Goal: Transaction & Acquisition: Purchase product/service

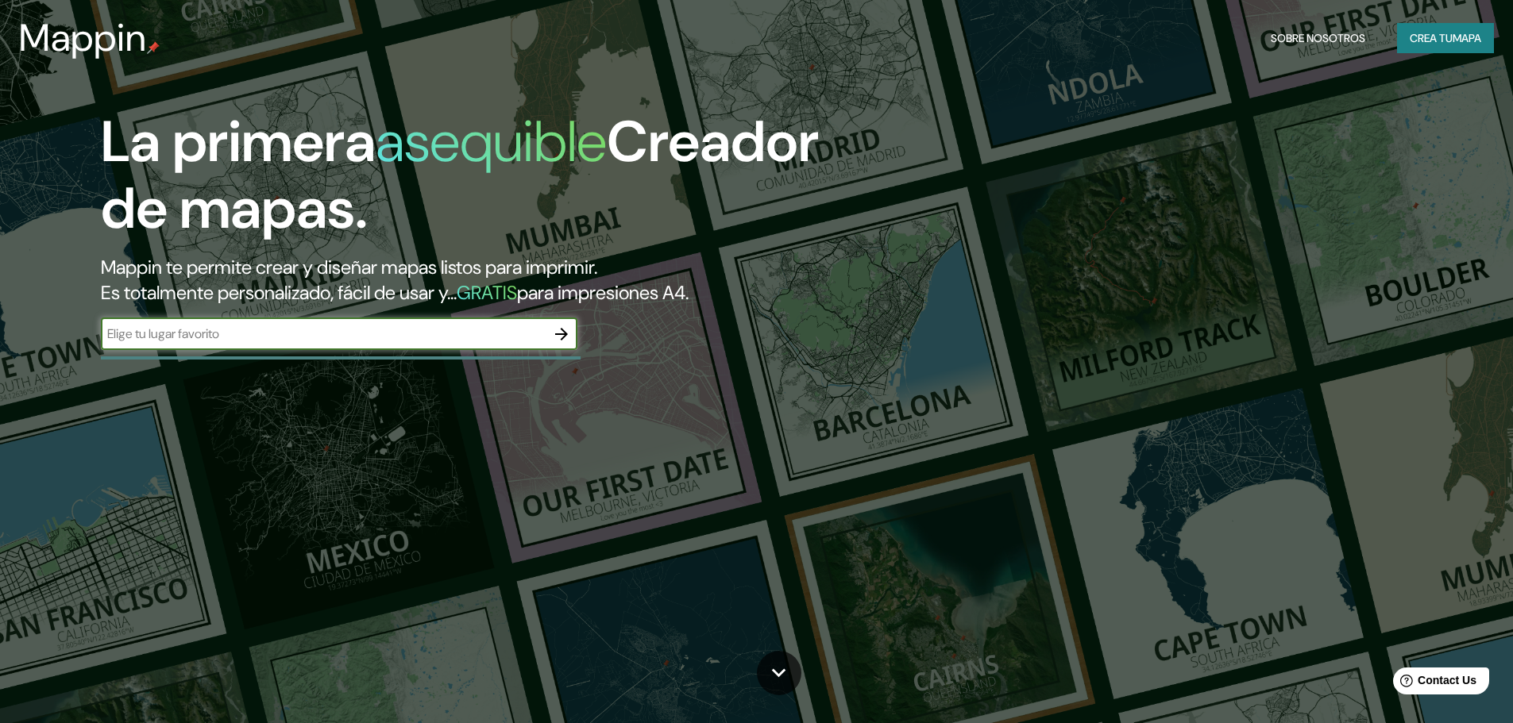
click at [275, 336] on input "text" at bounding box center [323, 334] width 445 height 18
type input "barquisimeto"
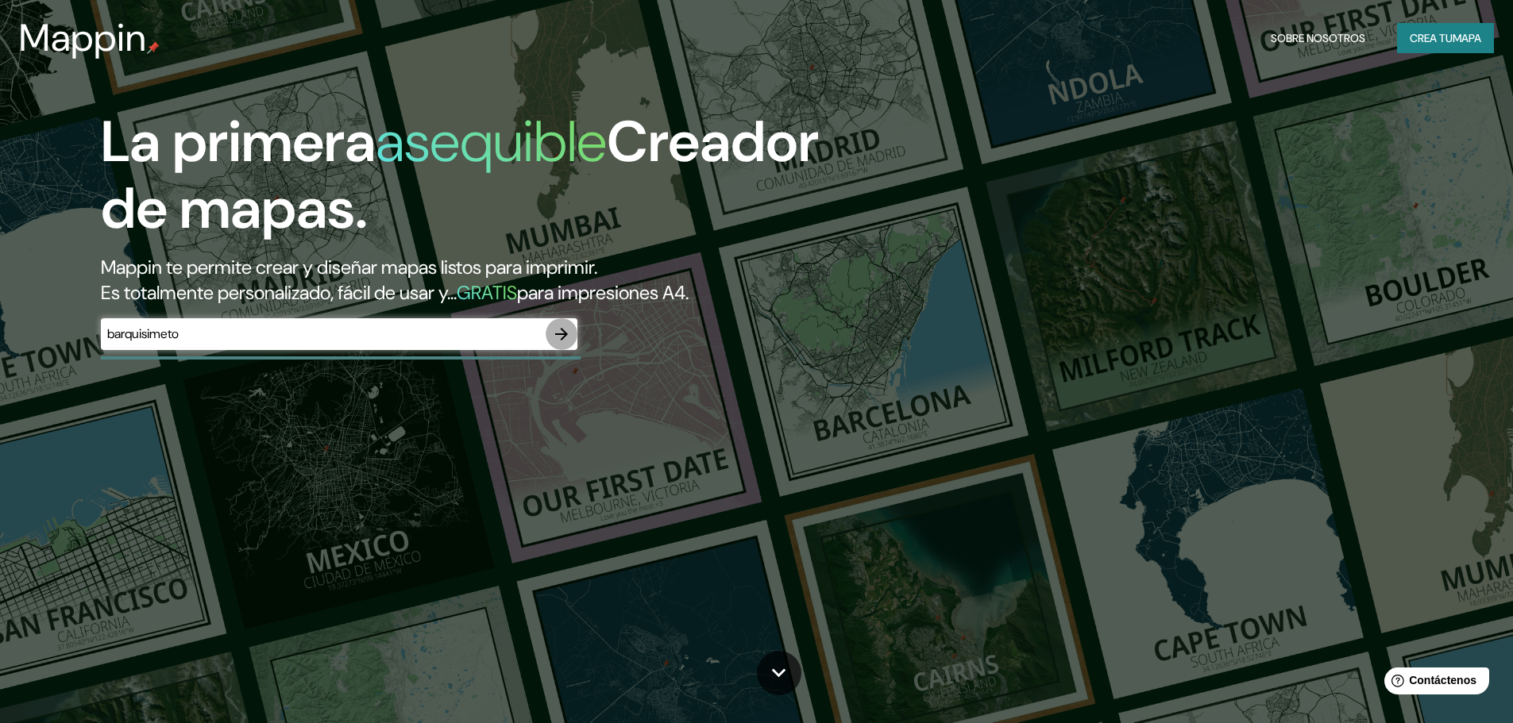
click at [563, 330] on icon "button" at bounding box center [561, 334] width 13 height 13
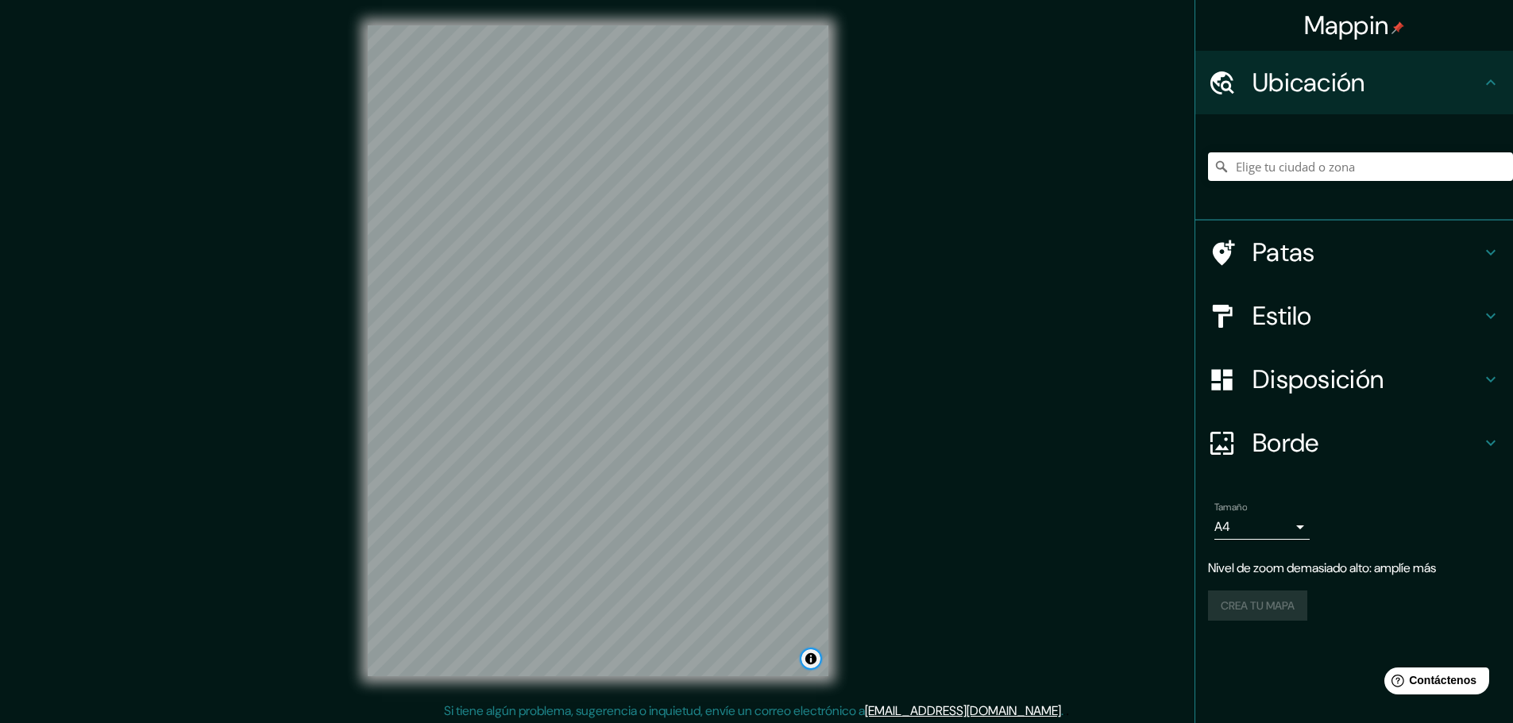
click at [811, 659] on button "Activar o desactivar atribución" at bounding box center [810, 659] width 19 height 19
click at [867, 296] on div "Mappin Ubicación Patas Estilo Disposición Borde Elige un borde. Consejo : puede…" at bounding box center [756, 363] width 1513 height 727
click at [1342, 254] on h4 "Patas" at bounding box center [1366, 253] width 229 height 32
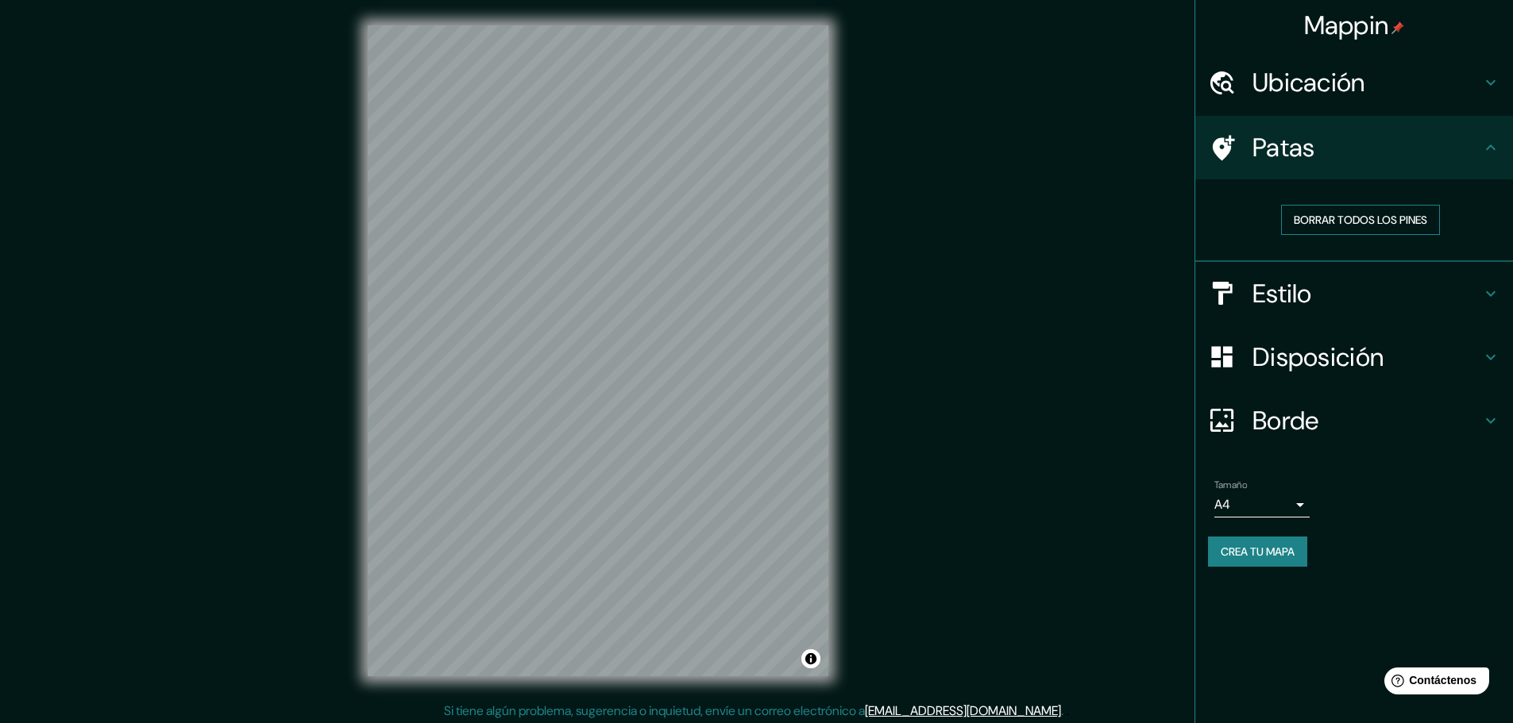
click at [1356, 222] on font "Borrar todos los pines" at bounding box center [1359, 220] width 133 height 14
click at [1347, 149] on h4 "Patas" at bounding box center [1366, 148] width 229 height 32
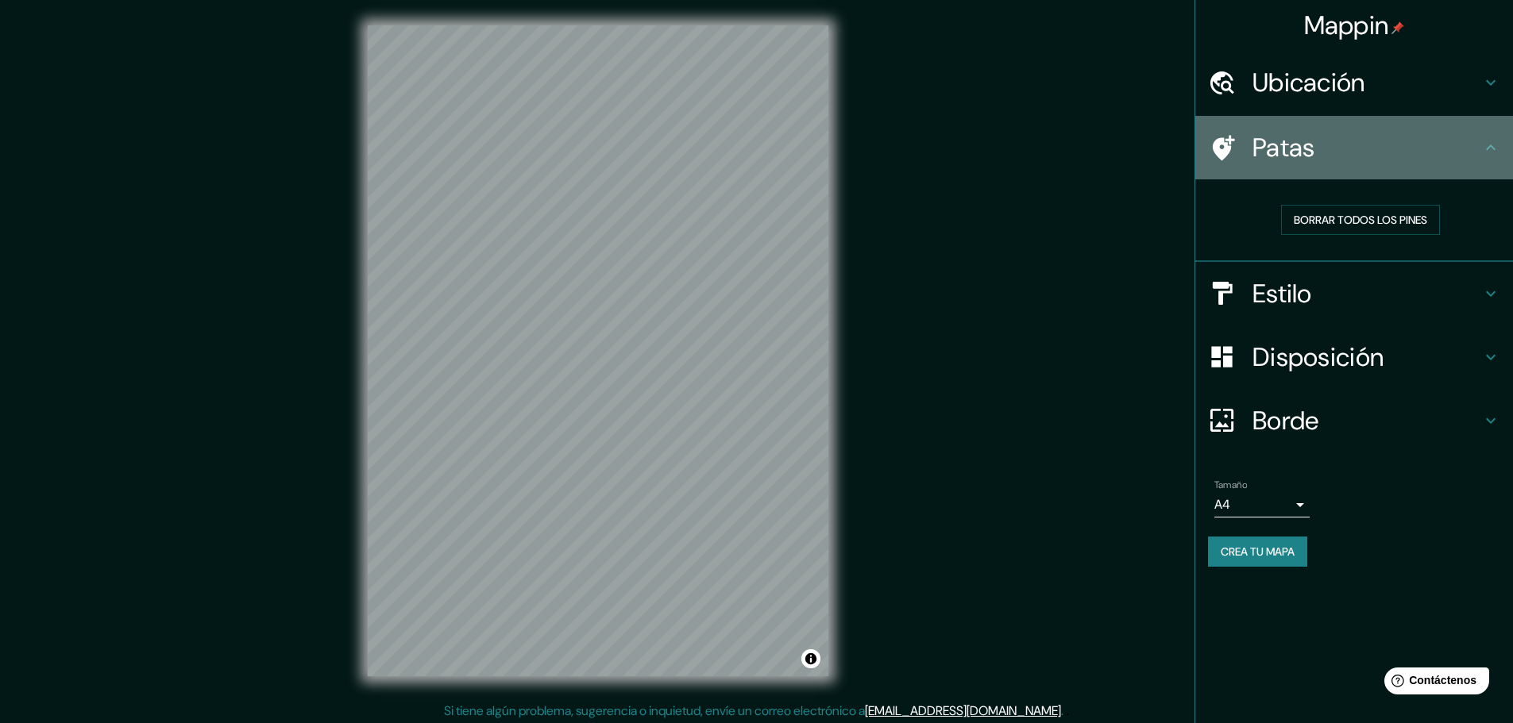
click at [1347, 149] on h4 "Patas" at bounding box center [1366, 148] width 229 height 32
click at [1482, 152] on div "Patas" at bounding box center [1354, 148] width 318 height 64
click at [1500, 149] on div "Patas" at bounding box center [1354, 148] width 318 height 64
click at [1492, 148] on icon at bounding box center [1491, 148] width 10 height 6
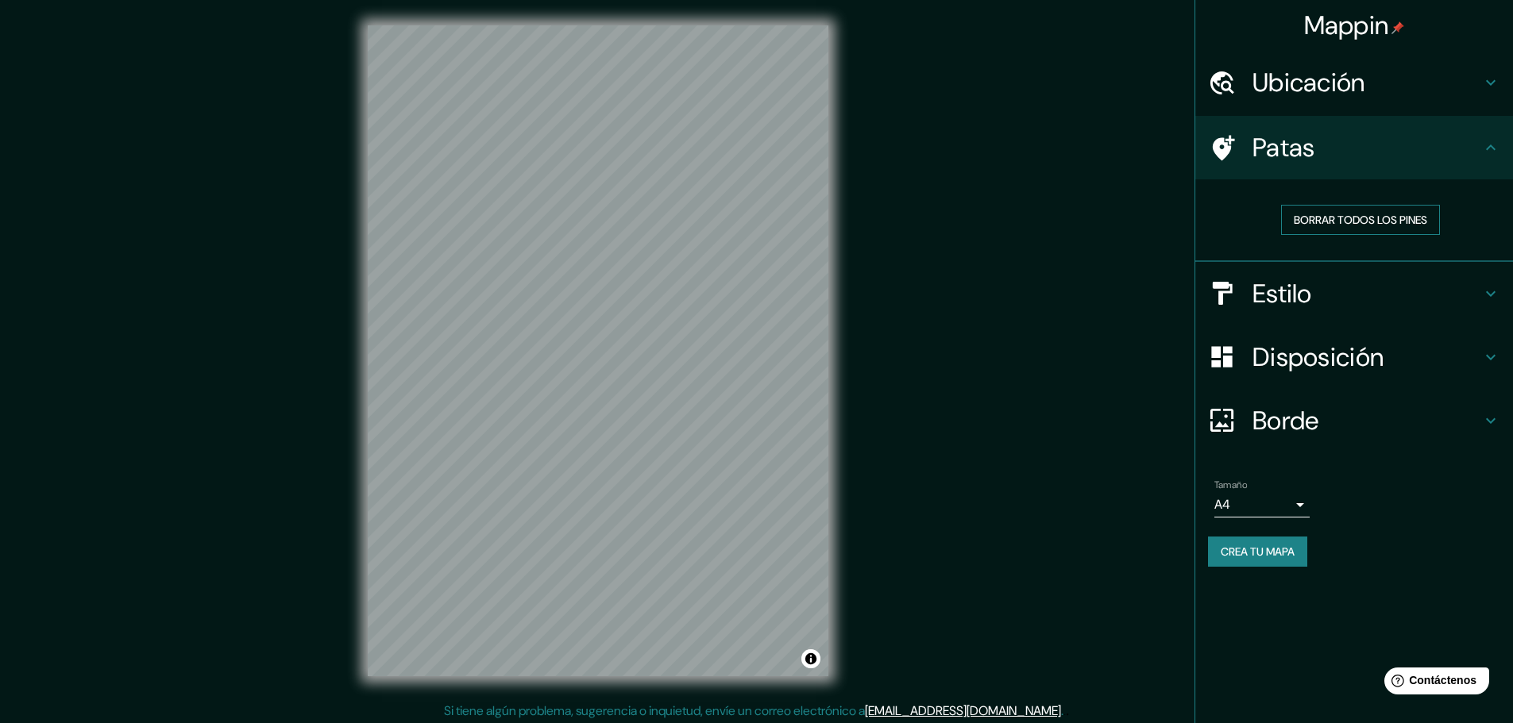
click at [1396, 205] on button "Borrar todos los pines" at bounding box center [1360, 220] width 159 height 30
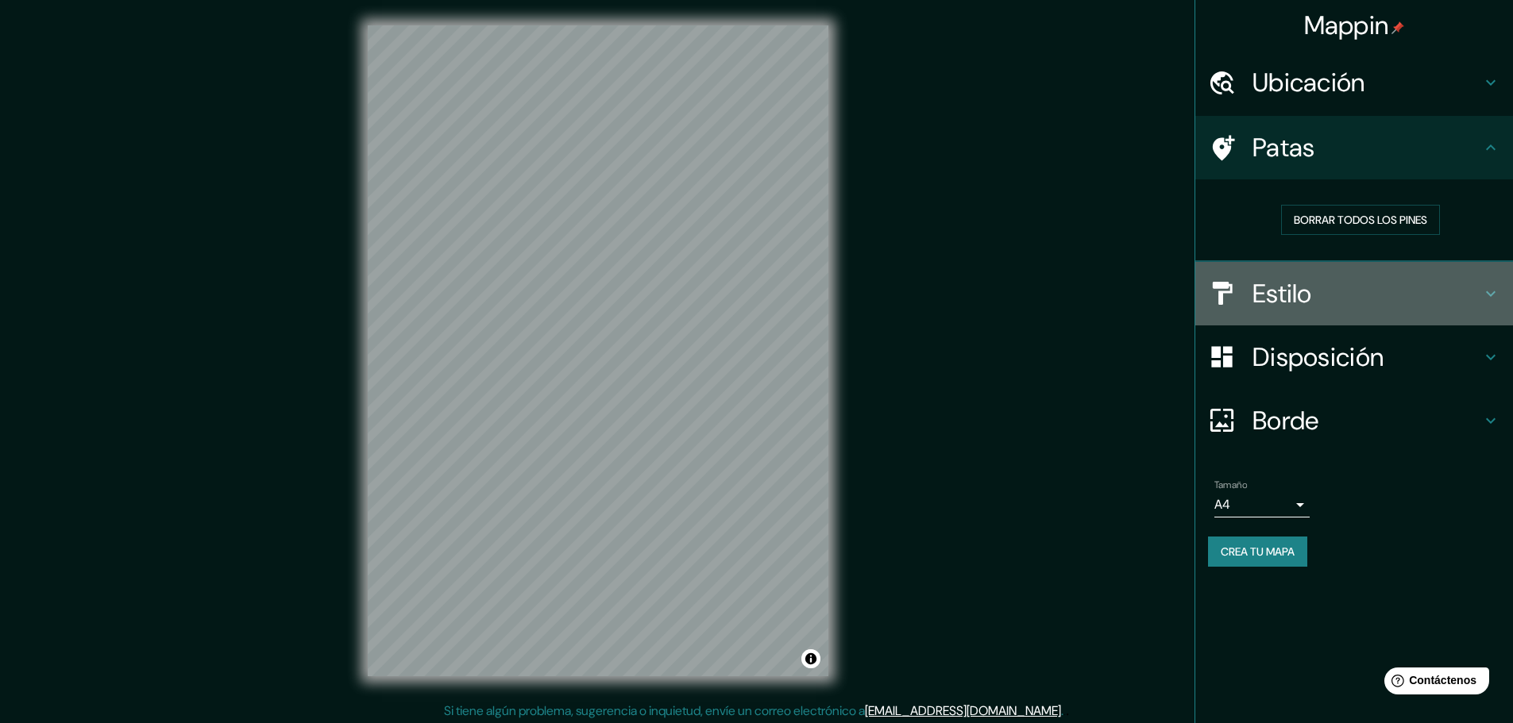
click at [1314, 303] on h4 "Estilo" at bounding box center [1366, 294] width 229 height 32
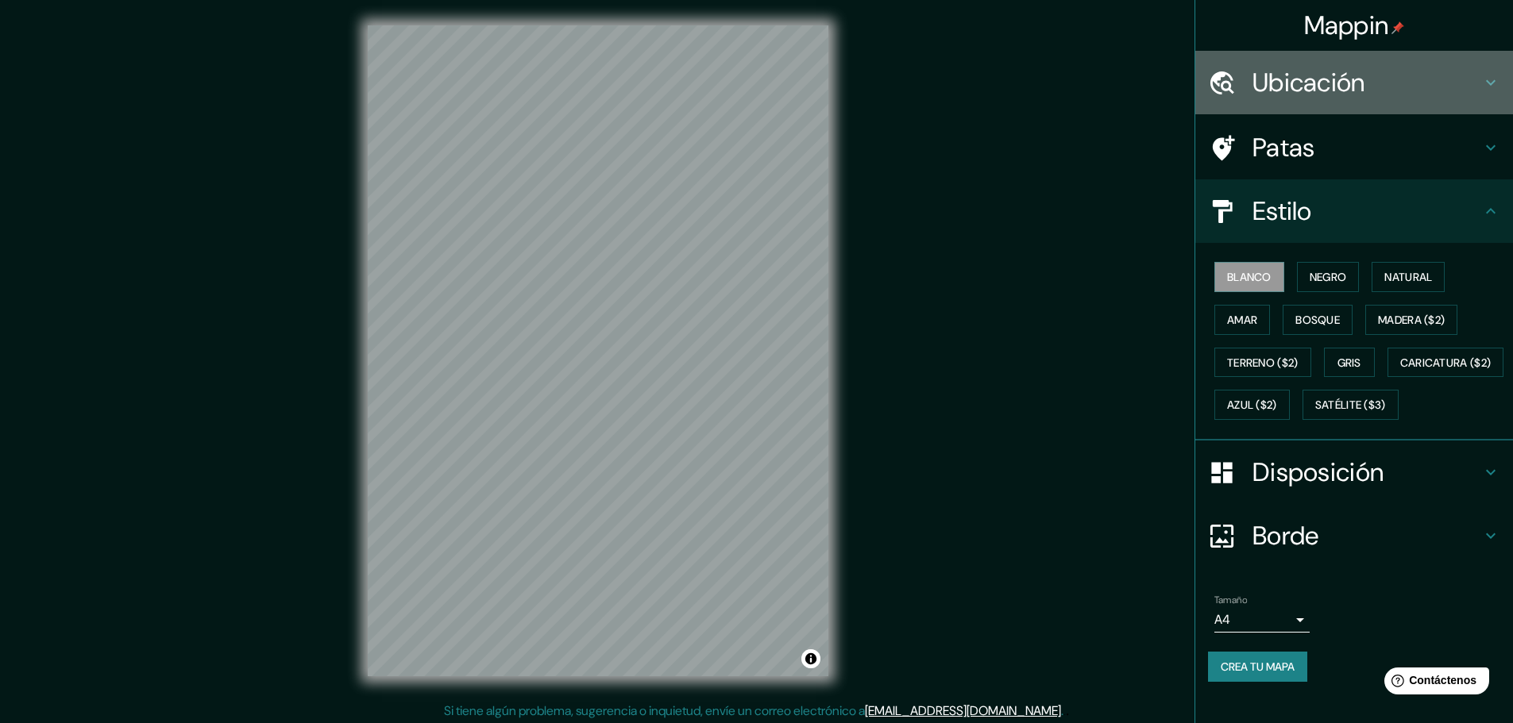
click at [1325, 83] on font "Ubicación" at bounding box center [1308, 82] width 113 height 33
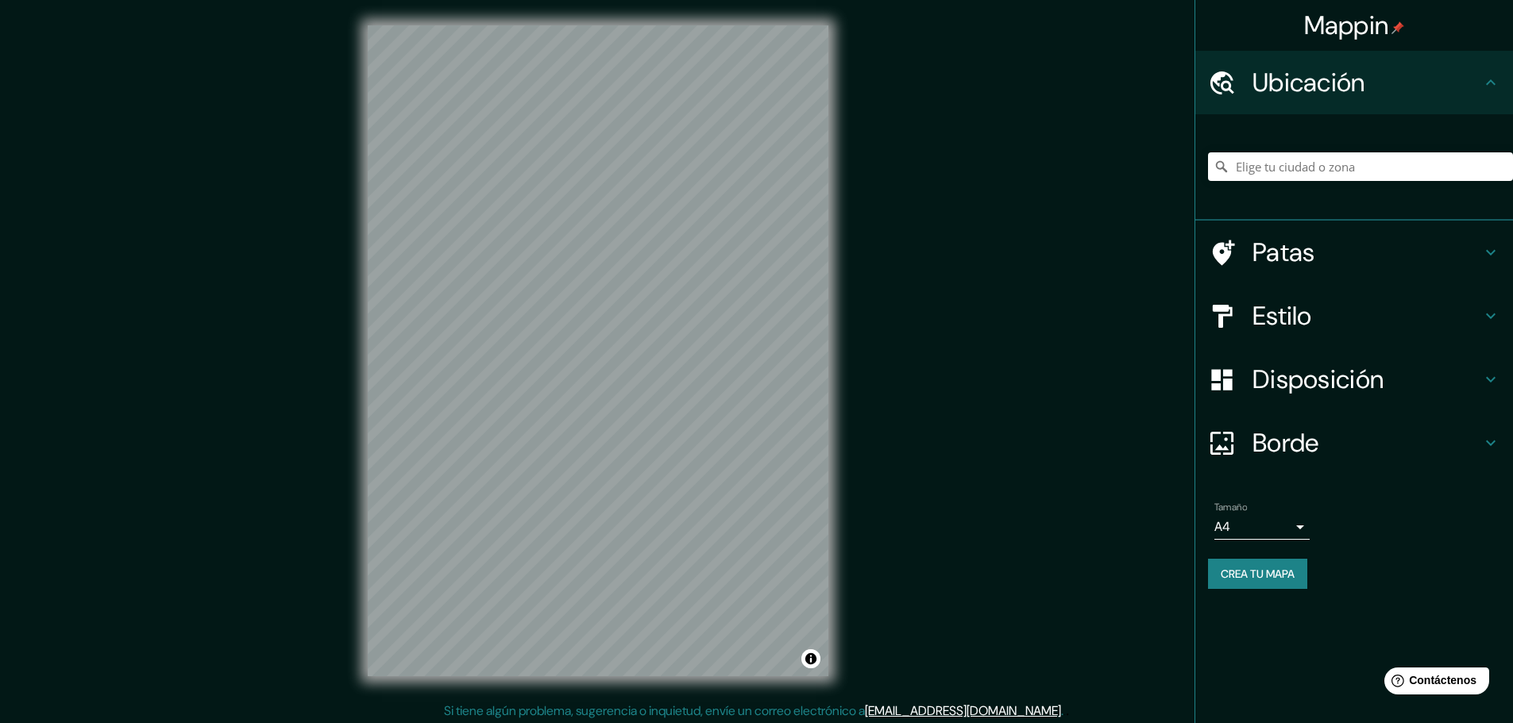
click at [1324, 253] on h4 "Patas" at bounding box center [1366, 253] width 229 height 32
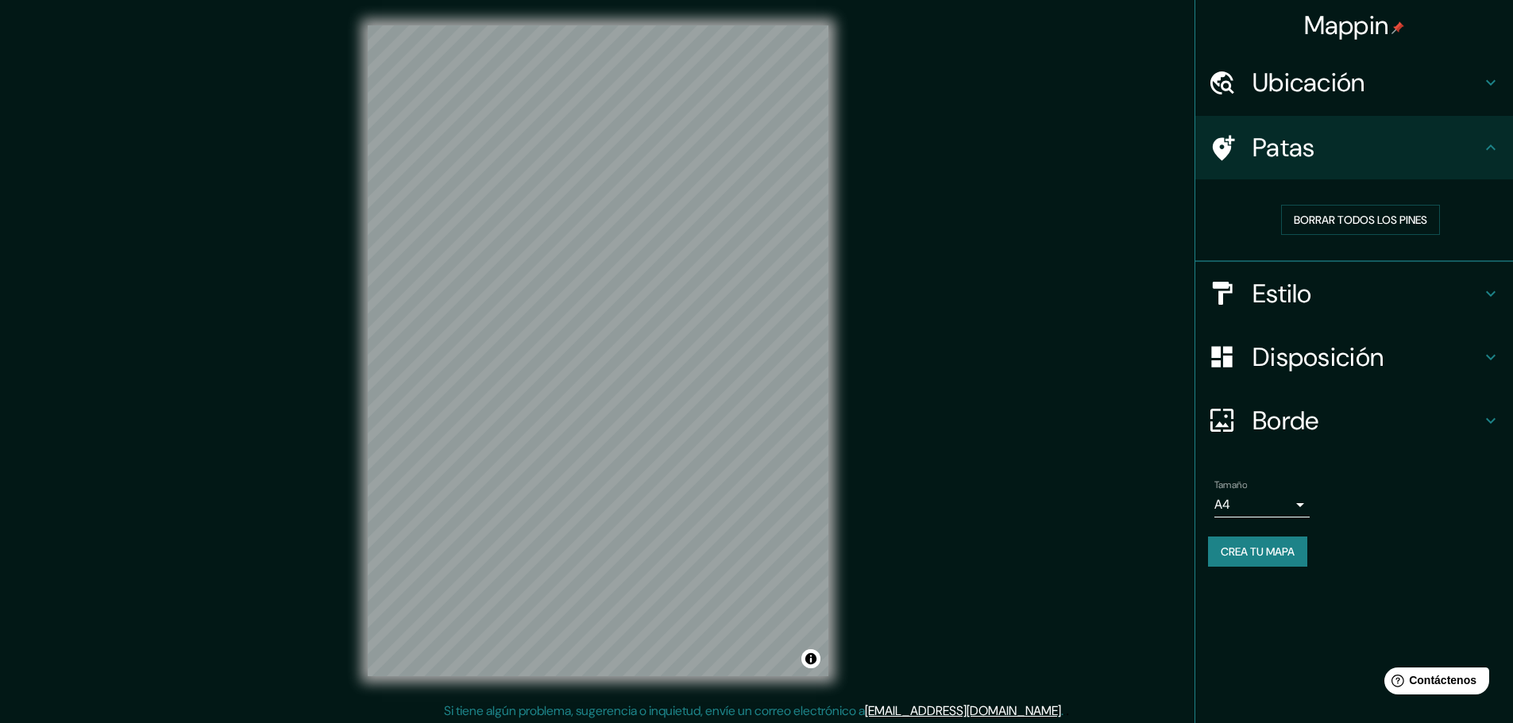
click at [1310, 291] on font "Estilo" at bounding box center [1282, 293] width 60 height 33
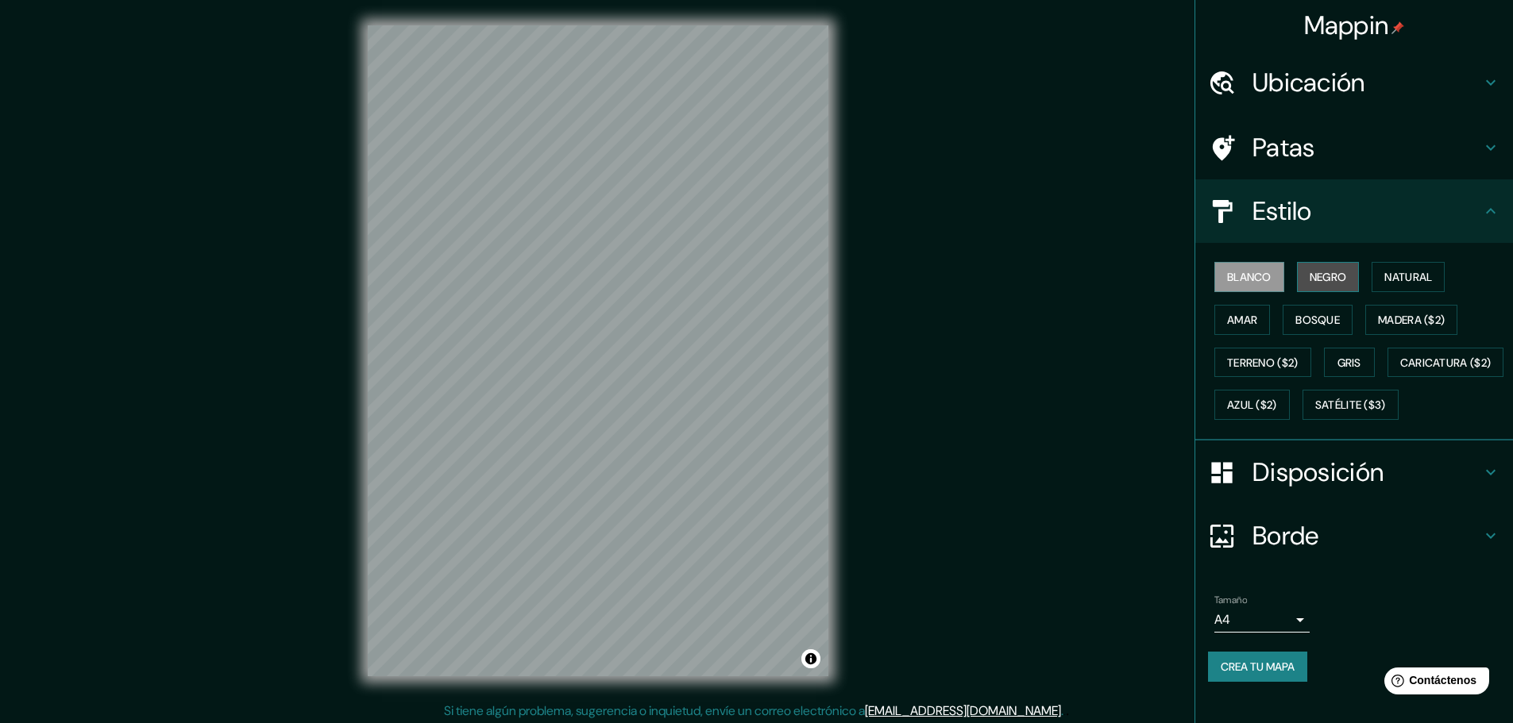
click at [1331, 282] on font "Negro" at bounding box center [1327, 277] width 37 height 14
click at [1259, 489] on font "Disposición" at bounding box center [1317, 472] width 131 height 33
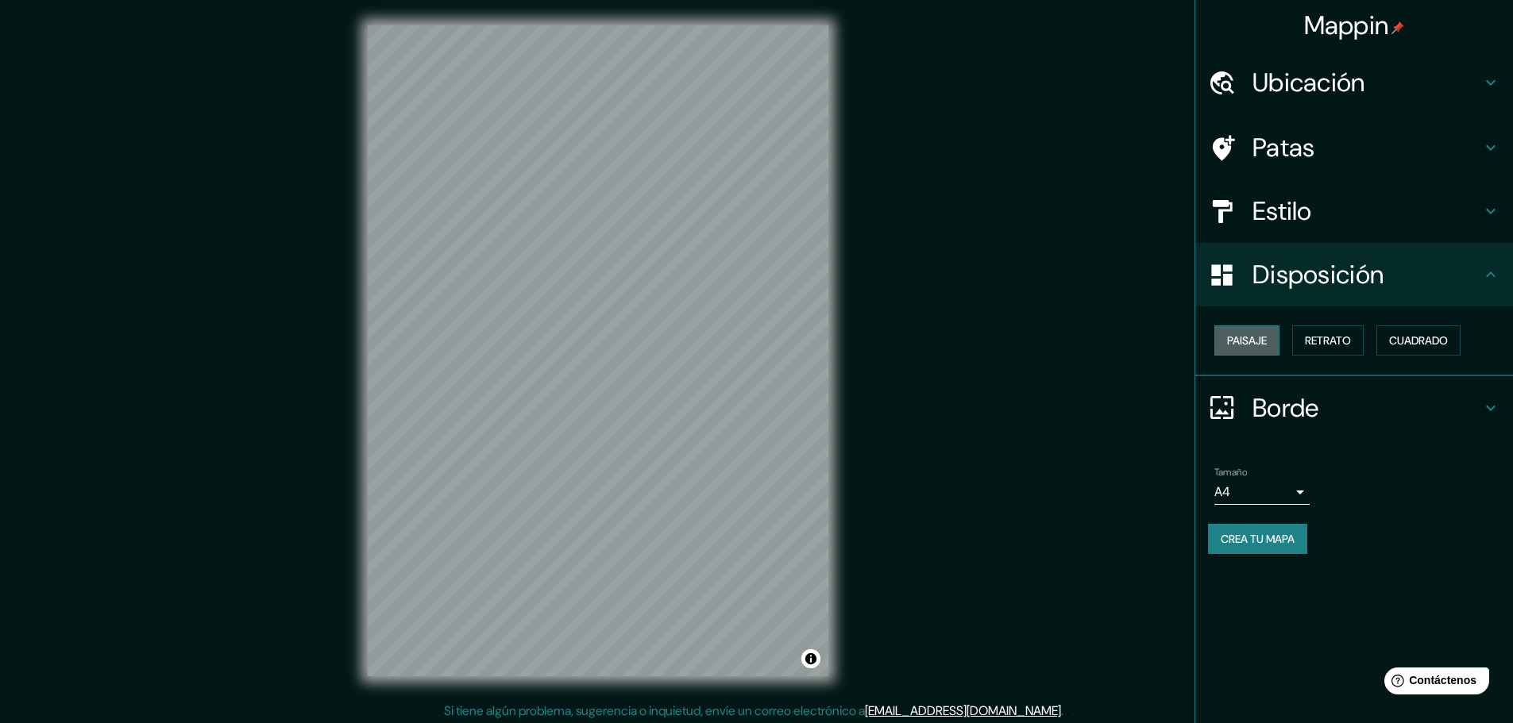
click at [1276, 345] on button "Paisaje" at bounding box center [1246, 341] width 65 height 30
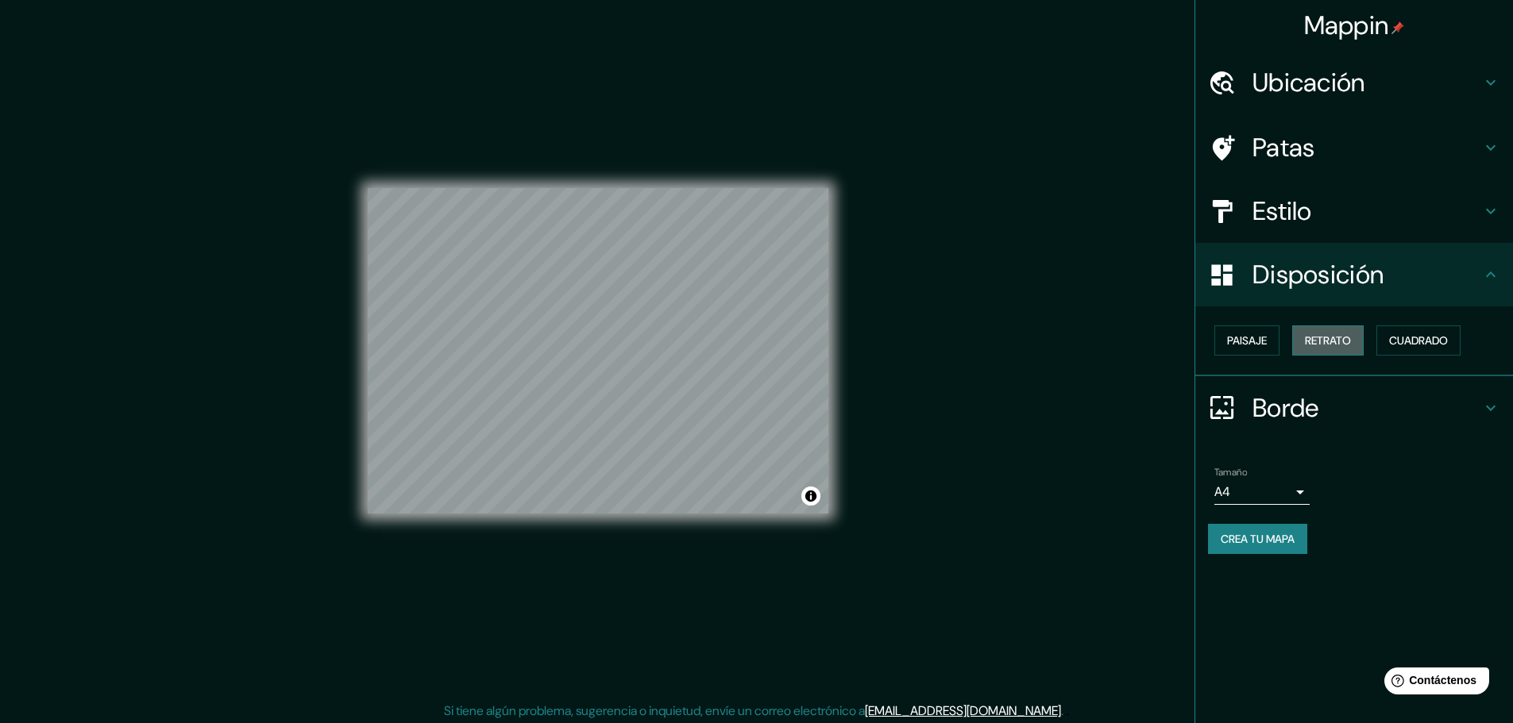
click at [1362, 346] on button "Retrato" at bounding box center [1327, 341] width 71 height 30
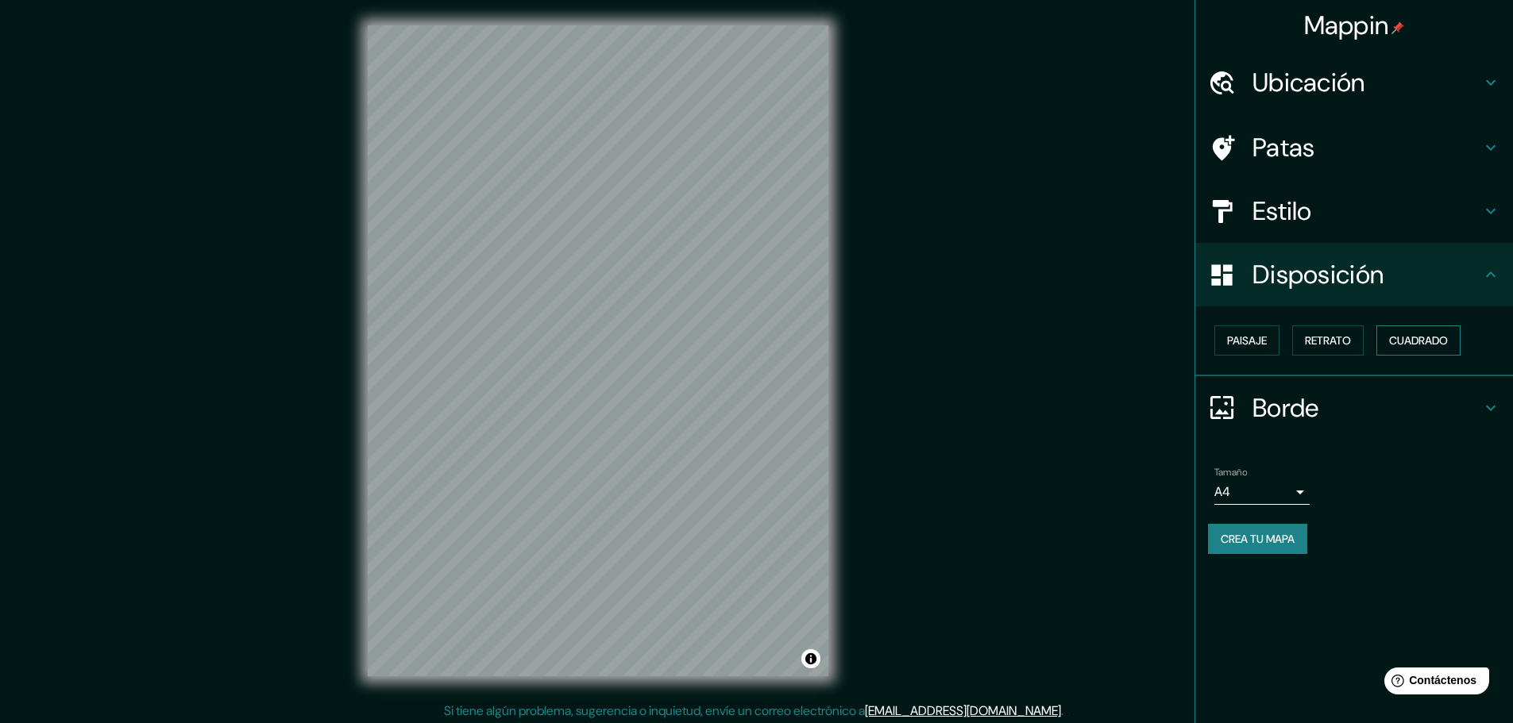
click at [1408, 345] on font "Cuadrado" at bounding box center [1418, 340] width 59 height 14
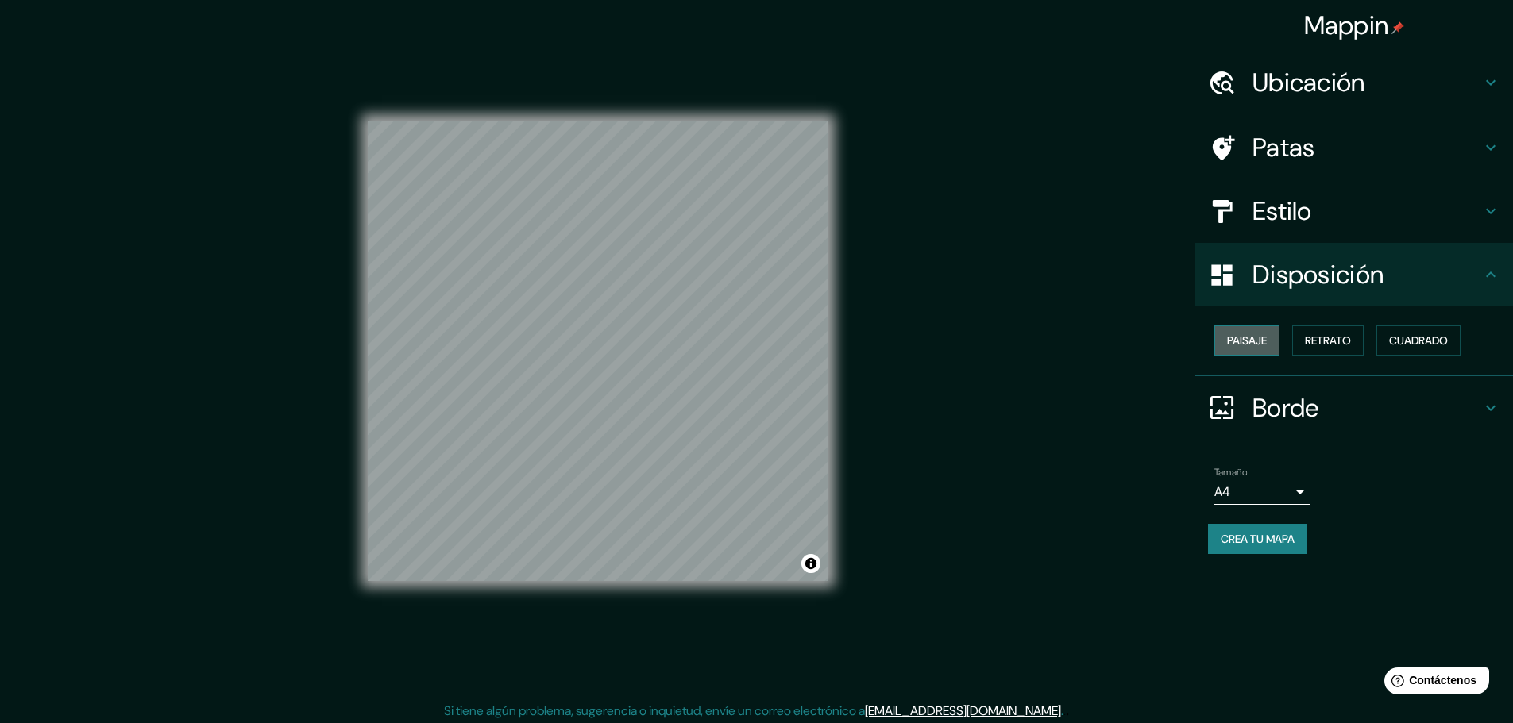
click at [1263, 349] on font "Paisaje" at bounding box center [1247, 340] width 40 height 21
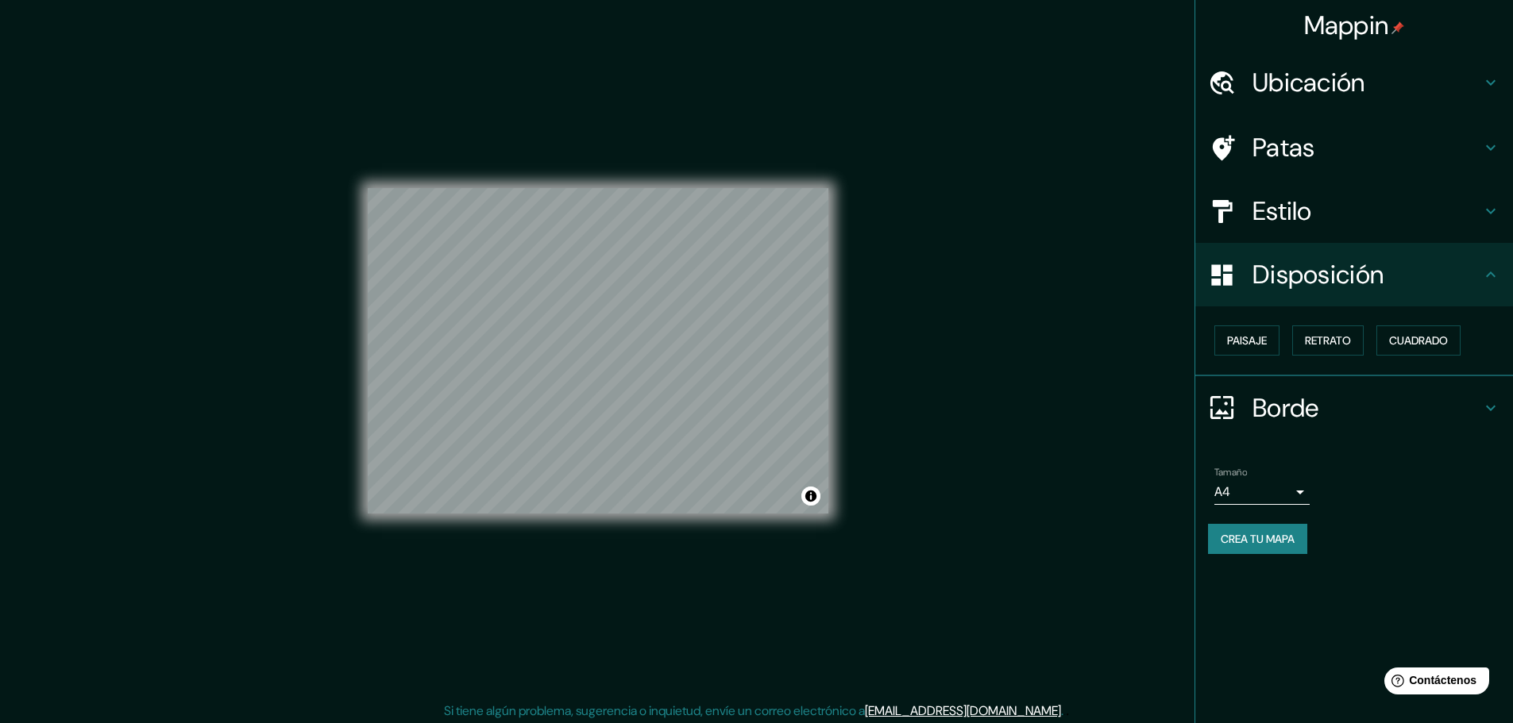
click at [1284, 404] on font "Borde" at bounding box center [1285, 407] width 67 height 33
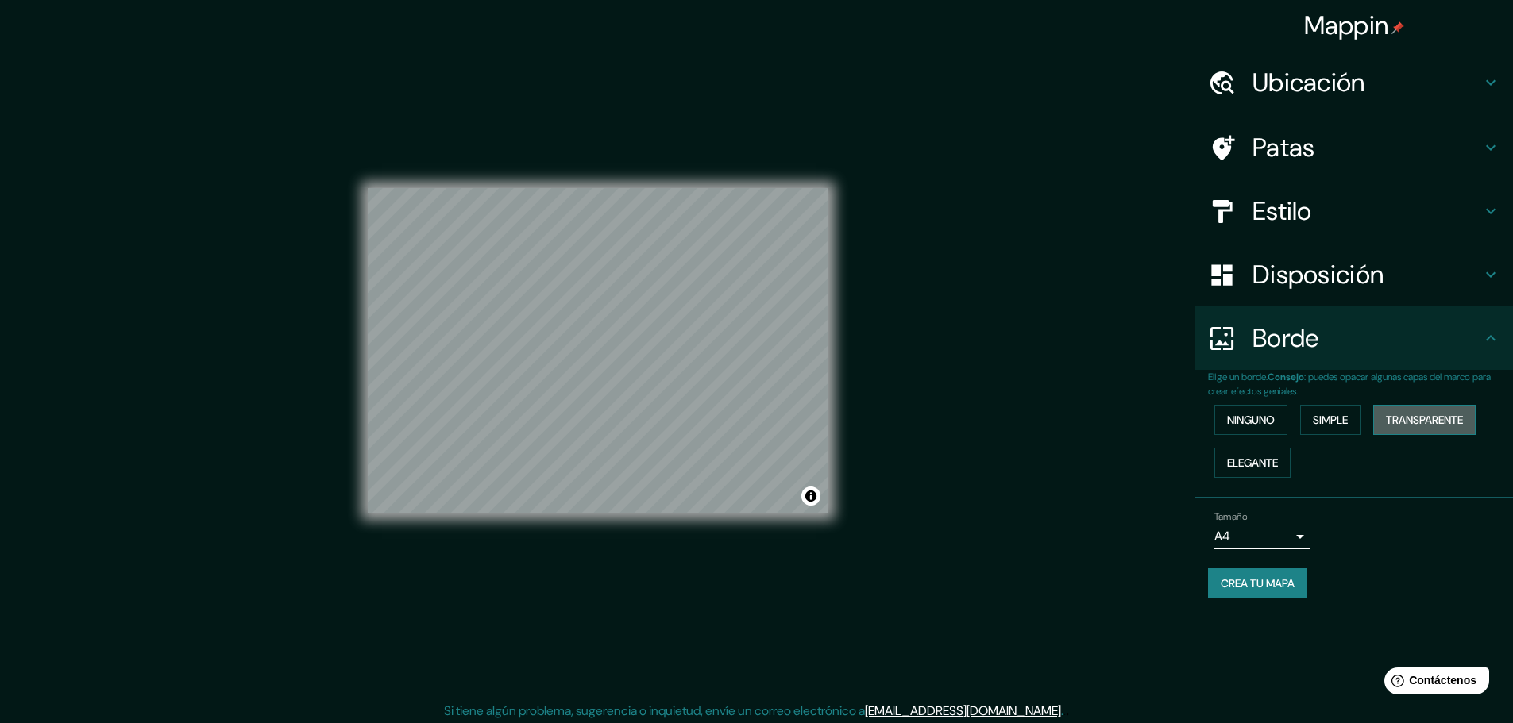
click at [1447, 423] on font "Transparente" at bounding box center [1424, 420] width 77 height 14
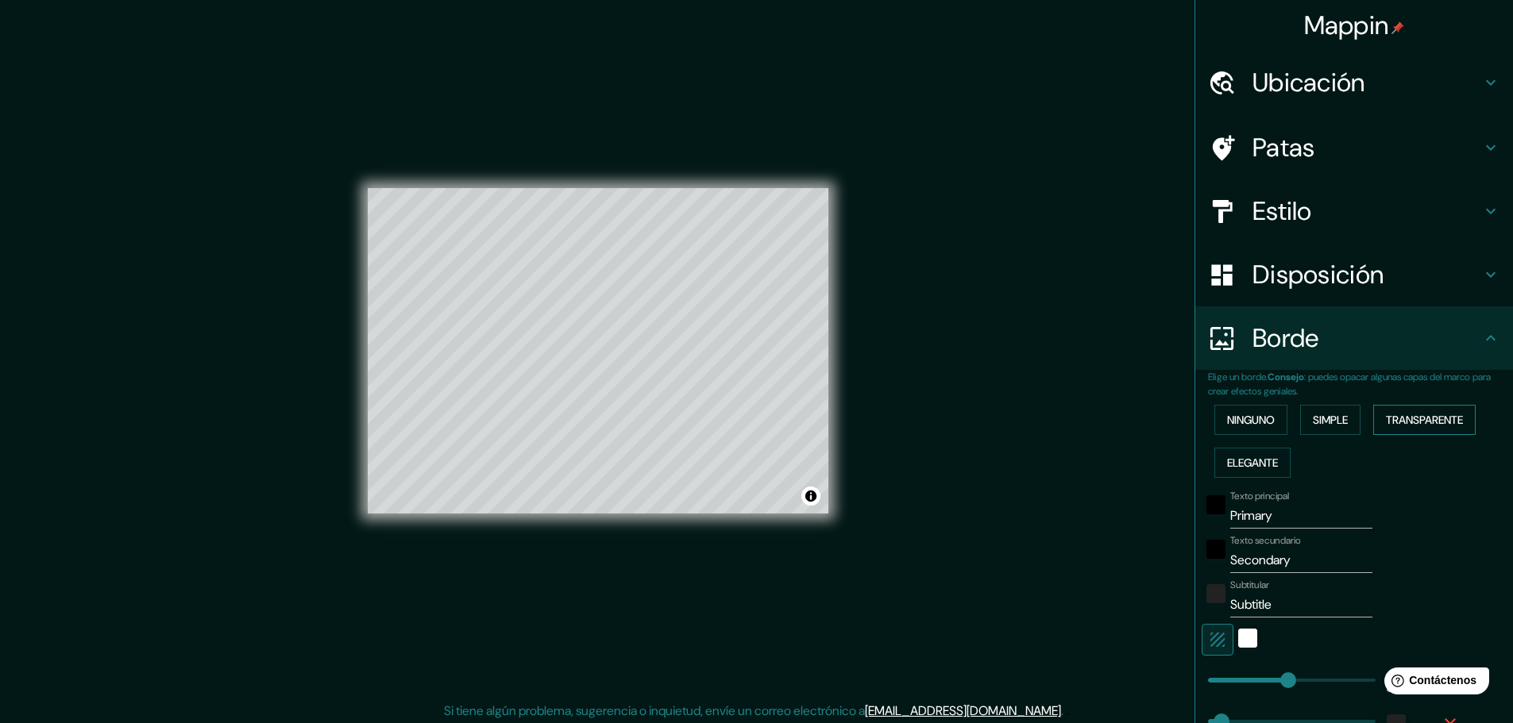
click at [1440, 422] on font "Transparente" at bounding box center [1424, 420] width 77 height 14
type input "278"
type input "46"
click at [1321, 419] on font "Simple" at bounding box center [1330, 420] width 35 height 14
click at [1262, 420] on font "Ninguno" at bounding box center [1251, 420] width 48 height 14
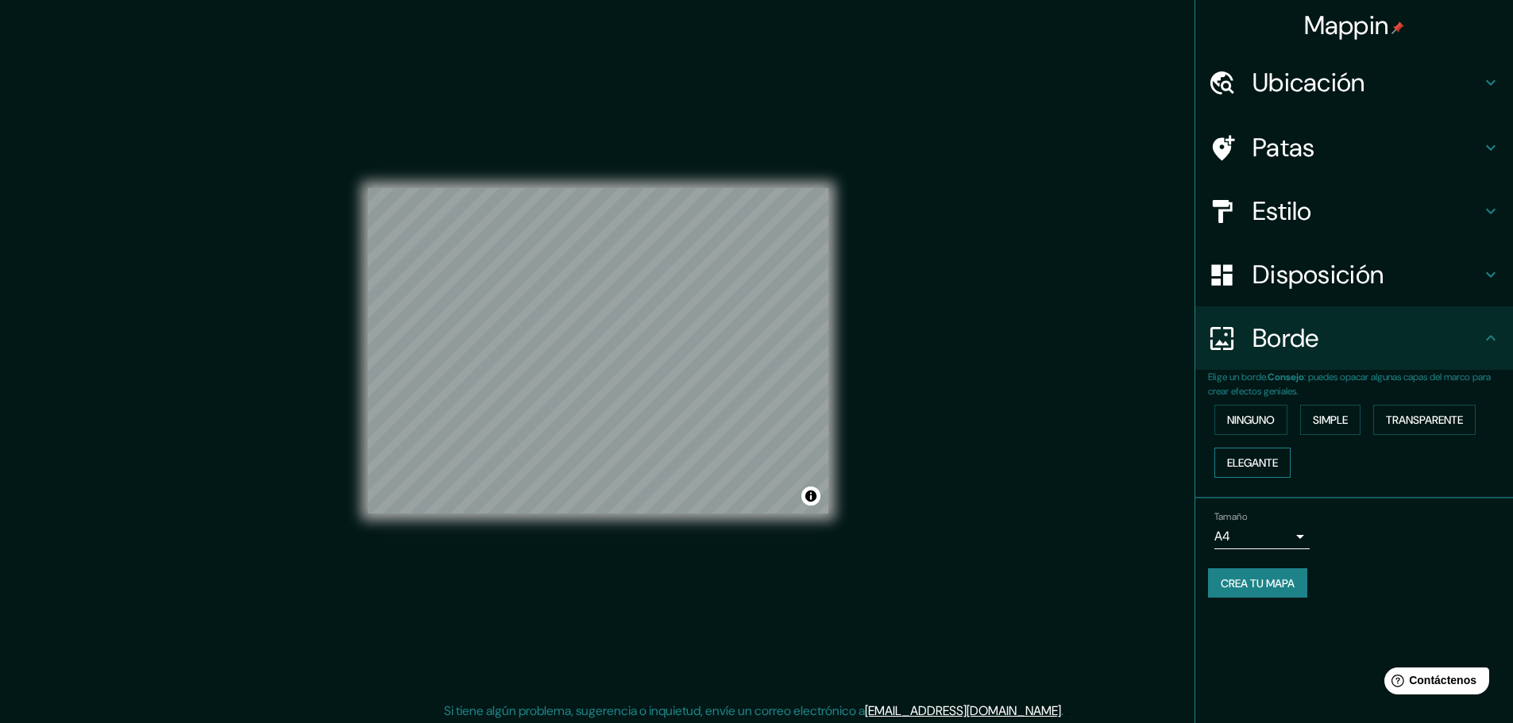
click at [1247, 456] on font "Elegante" at bounding box center [1252, 463] width 51 height 14
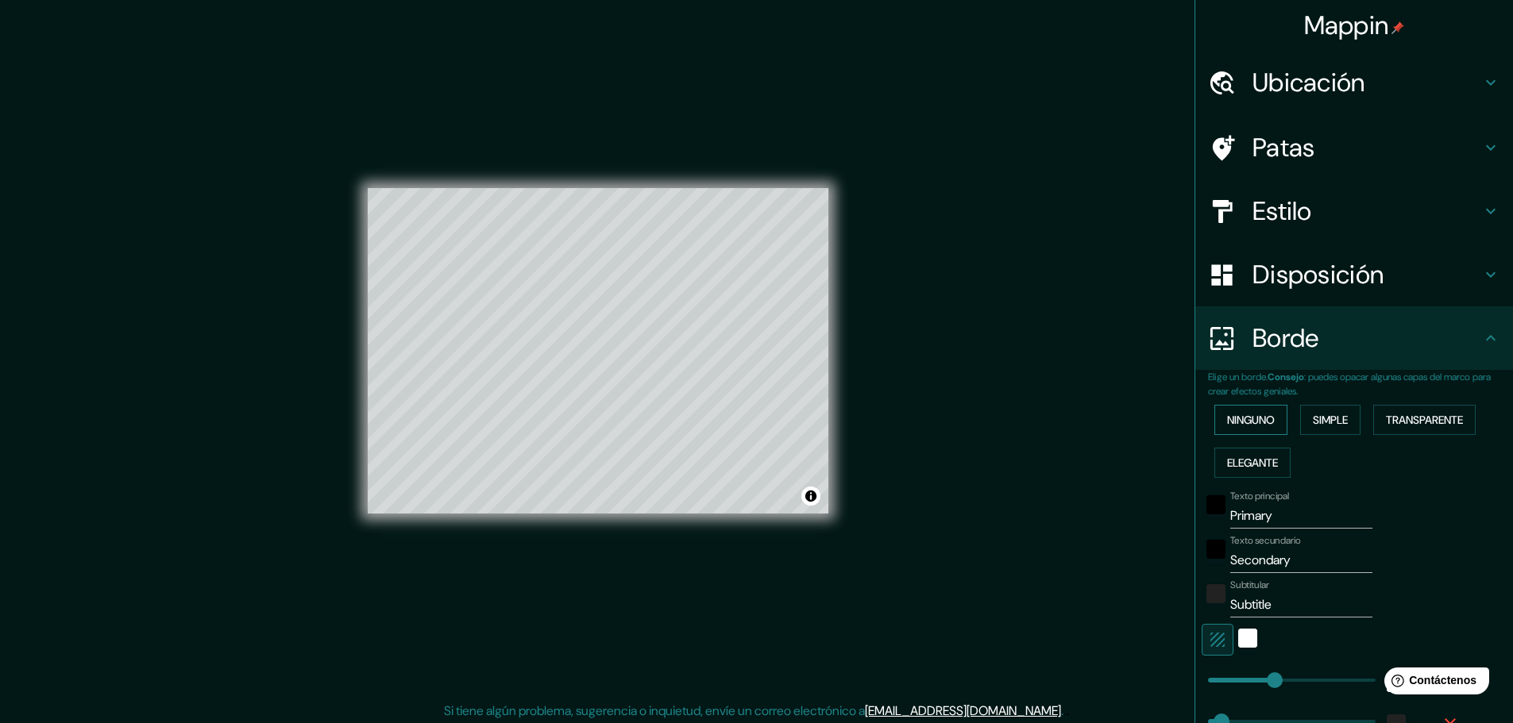
click at [1238, 414] on font "Ninguno" at bounding box center [1251, 420] width 48 height 14
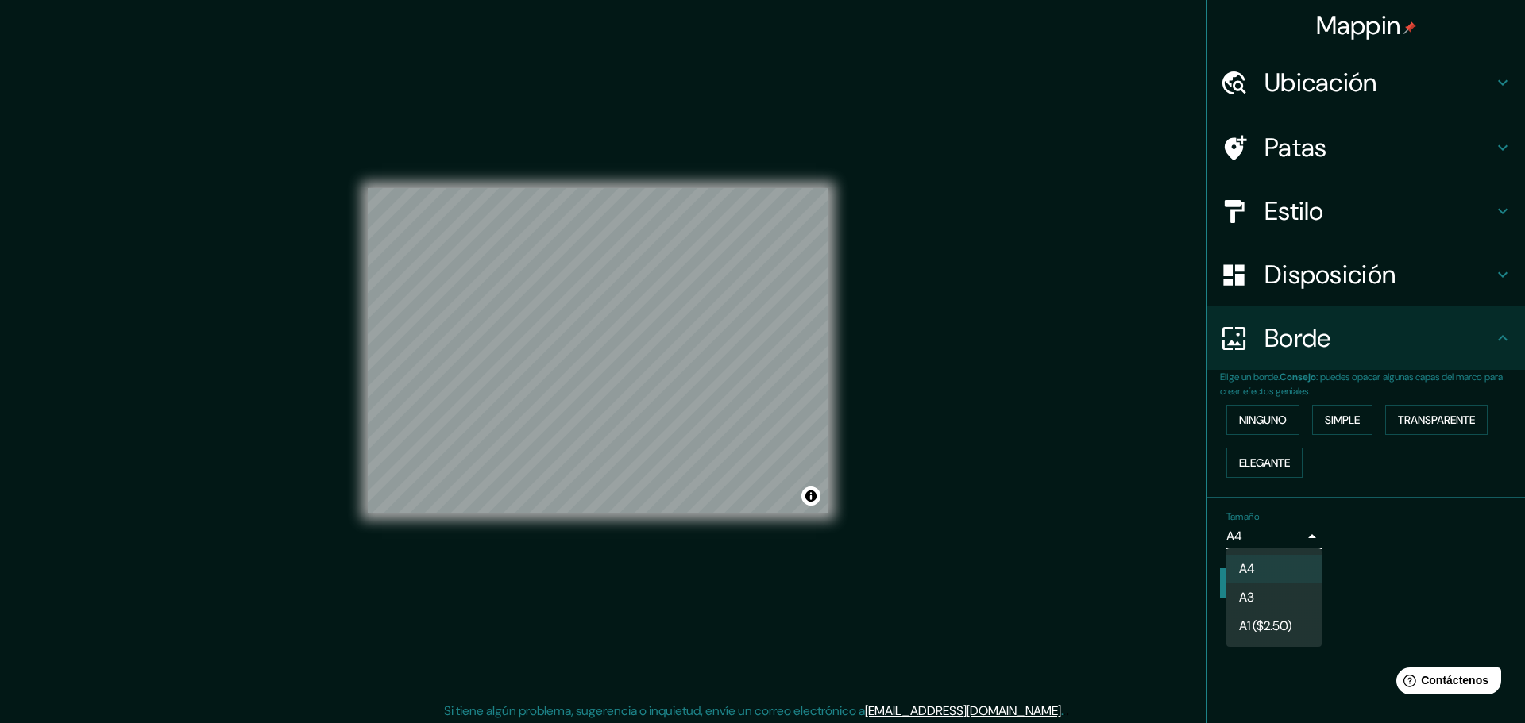
click at [1272, 533] on body "Mappin Ubicación Patas Estilo Disposición Borde Elige un borde. Consejo : puede…" at bounding box center [762, 361] width 1525 height 723
click at [1361, 514] on div at bounding box center [762, 361] width 1525 height 723
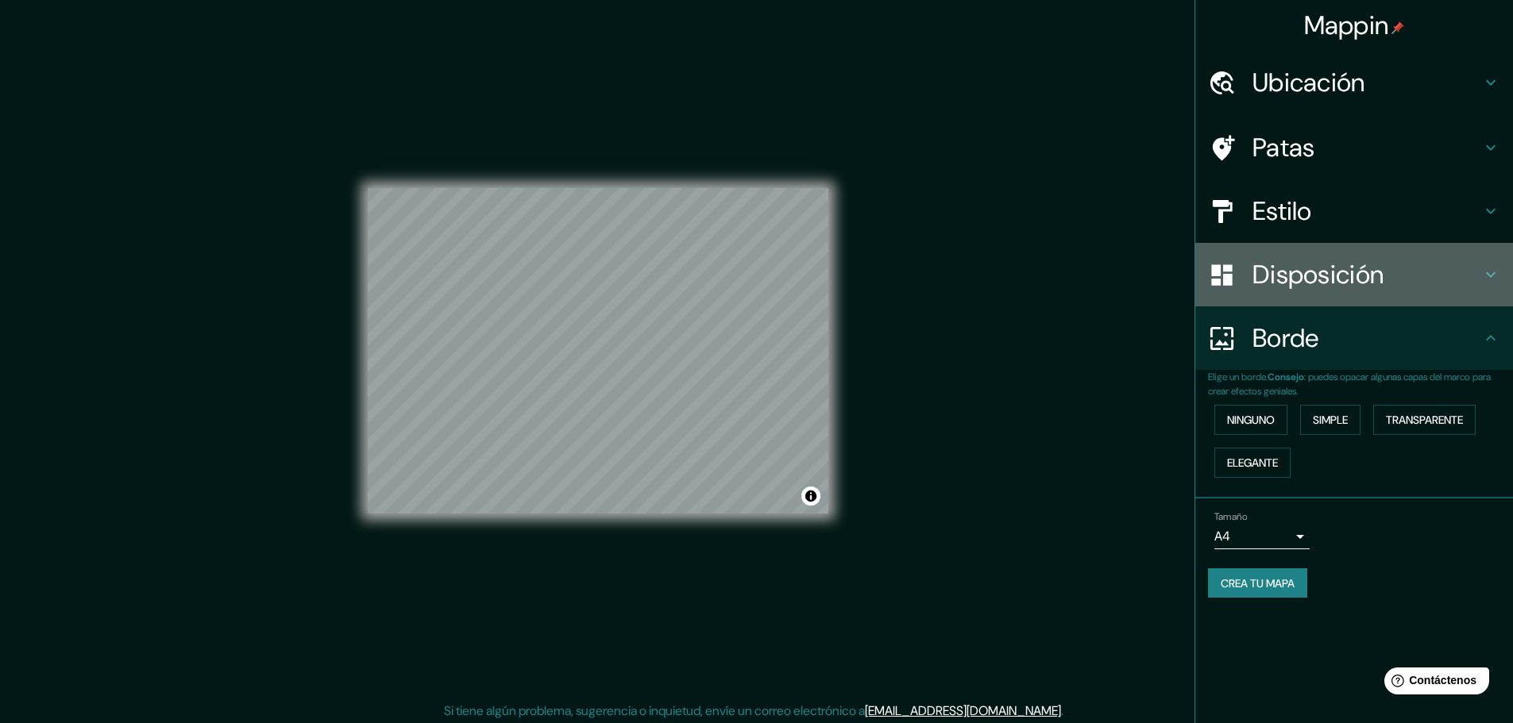
click at [1276, 276] on font "Disposición" at bounding box center [1317, 274] width 131 height 33
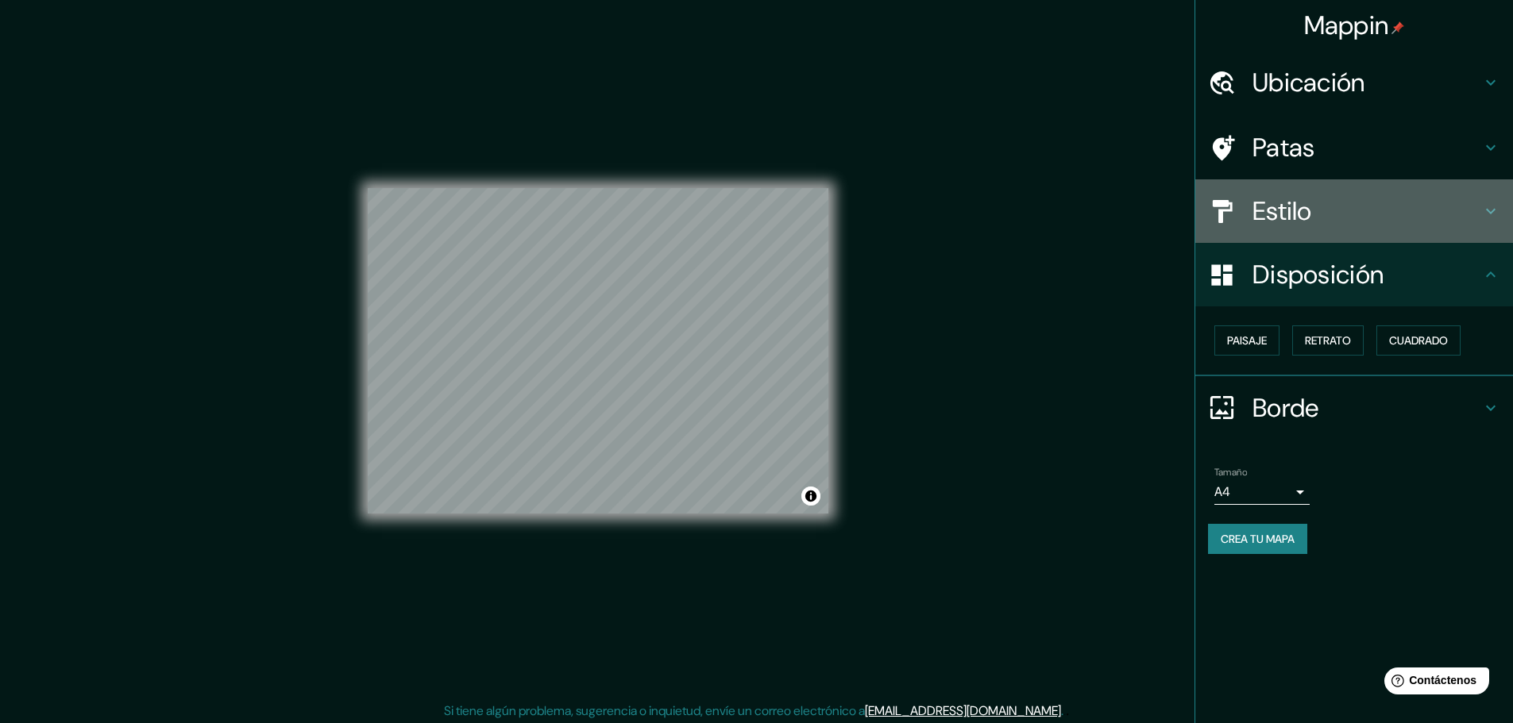
click at [1255, 216] on font "Estilo" at bounding box center [1282, 211] width 60 height 33
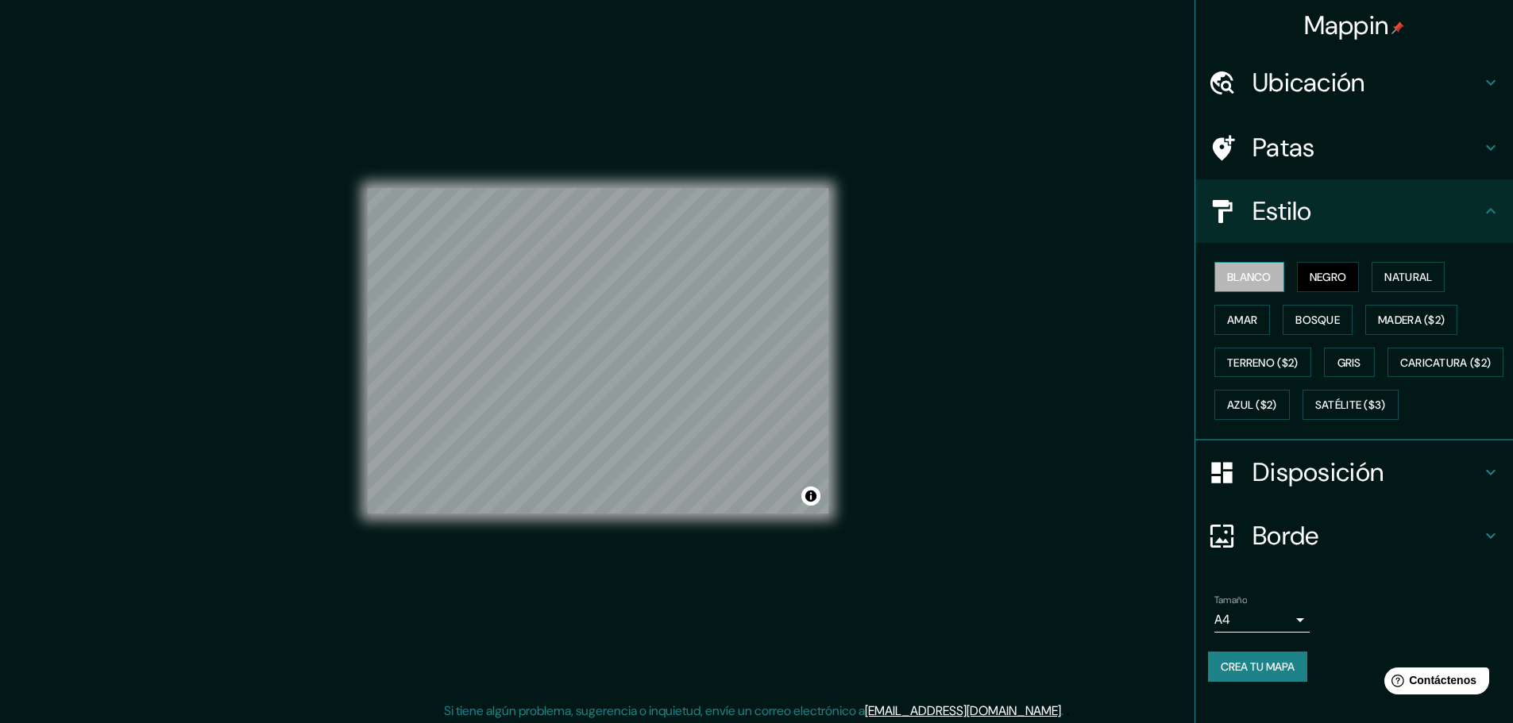
click at [1257, 280] on font "Blanco" at bounding box center [1249, 277] width 44 height 14
click at [1288, 359] on font "Terreno ($2)" at bounding box center [1262, 363] width 71 height 14
click at [1352, 359] on font "Gris" at bounding box center [1349, 363] width 24 height 14
click at [1315, 413] on font "Satélite ($3)" at bounding box center [1350, 406] width 71 height 14
click at [824, 184] on div "© Mapbox © OpenStreetMap Improve this map © Maxar" at bounding box center [598, 350] width 461 height 651
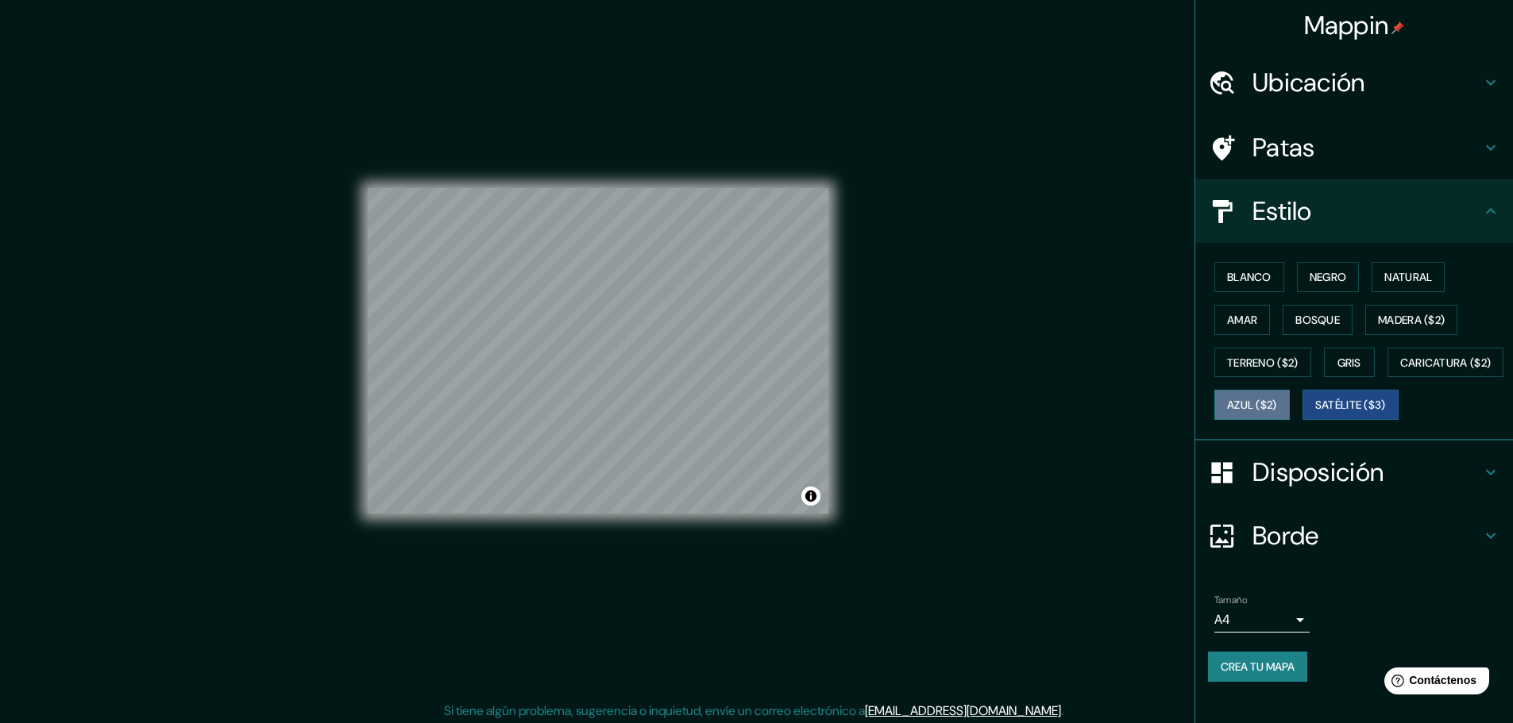
click at [1277, 407] on font "Azul ($2)" at bounding box center [1252, 406] width 50 height 14
click at [1337, 358] on font "Gris" at bounding box center [1349, 363] width 24 height 14
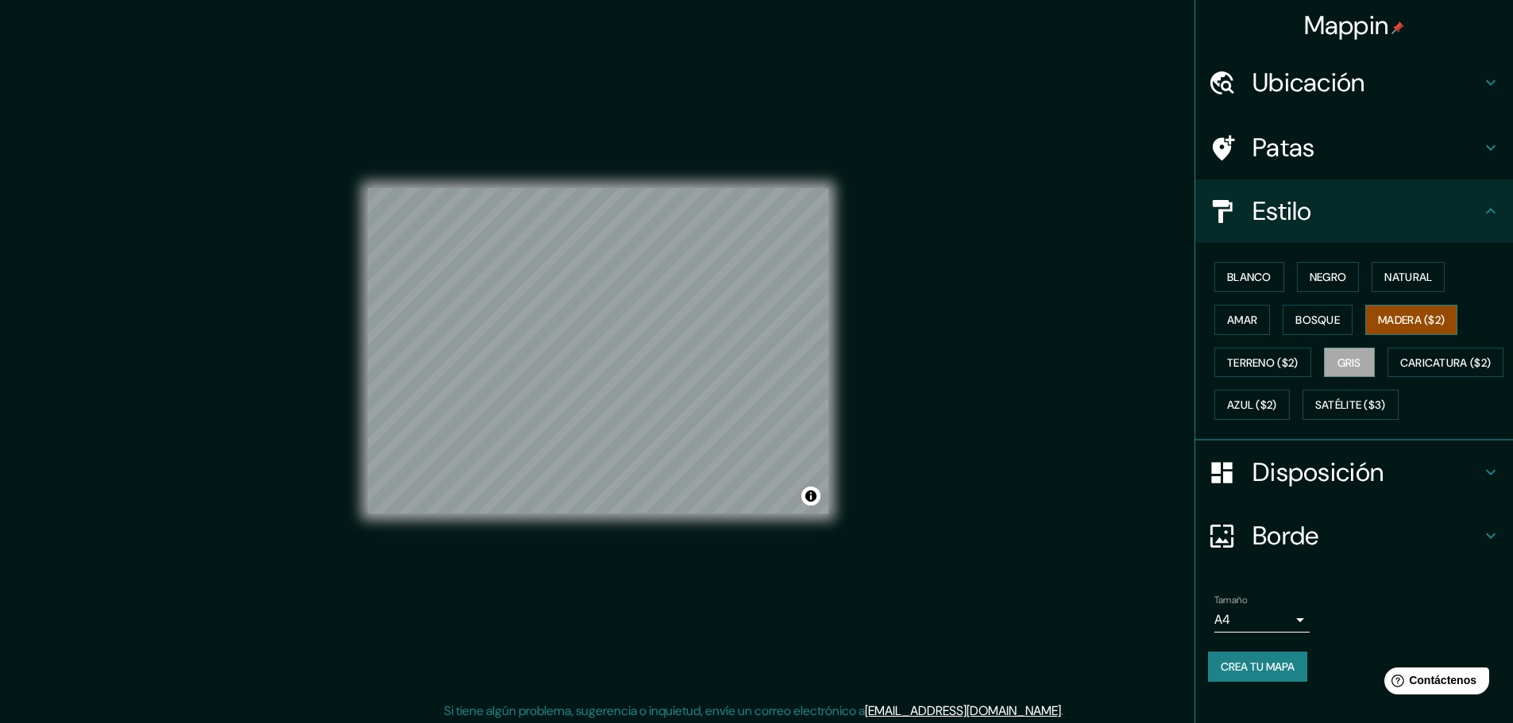
click at [1391, 314] on font "Madera ($2)" at bounding box center [1411, 320] width 67 height 14
click at [1240, 280] on font "Blanco" at bounding box center [1249, 277] width 44 height 14
click at [1335, 271] on font "Negro" at bounding box center [1327, 277] width 37 height 14
click at [1246, 325] on font "Amar" at bounding box center [1242, 320] width 30 height 14
click at [1236, 279] on font "Blanco" at bounding box center [1249, 277] width 44 height 14
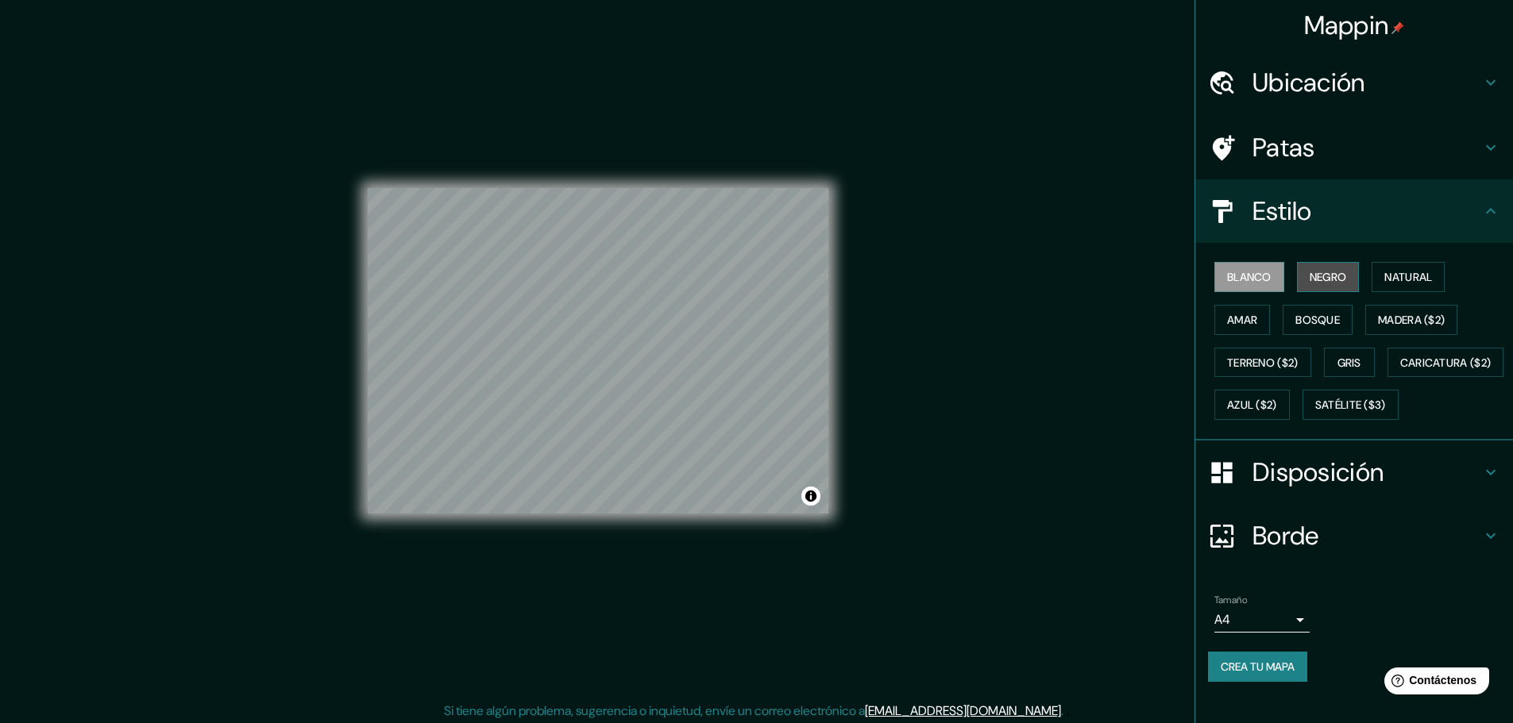
click at [1309, 271] on font "Negro" at bounding box center [1327, 277] width 37 height 14
click at [1397, 252] on div "Blanco Negro Natural Amar Bosque Madera ($2) Terreno ($2) Gris Caricatura ($2) …" at bounding box center [1354, 342] width 318 height 198
click at [1392, 283] on font "Natural" at bounding box center [1408, 277] width 48 height 14
click at [1275, 489] on font "Disposición" at bounding box center [1317, 472] width 131 height 33
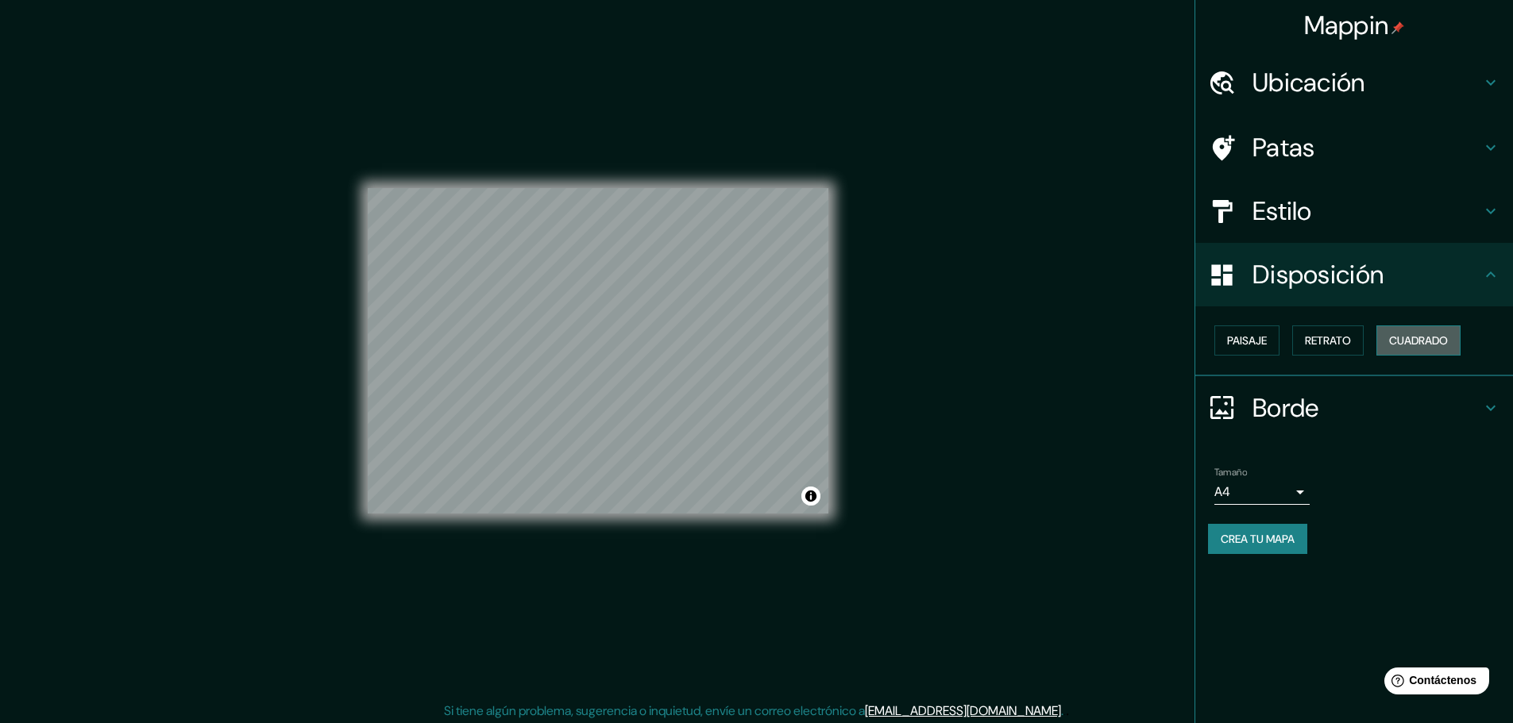
click at [1409, 338] on font "Cuadrado" at bounding box center [1418, 340] width 59 height 14
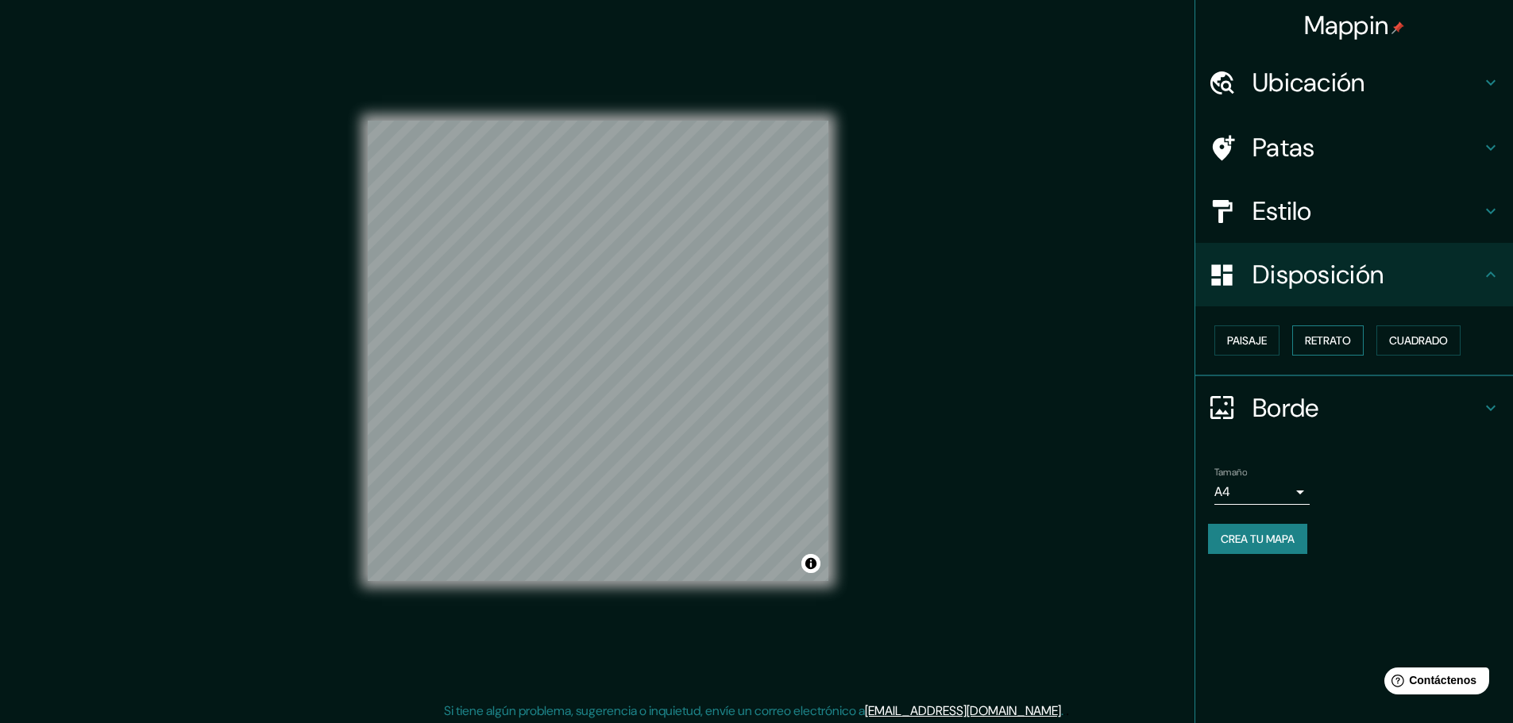
click at [1328, 344] on font "Retrato" at bounding box center [1328, 340] width 46 height 14
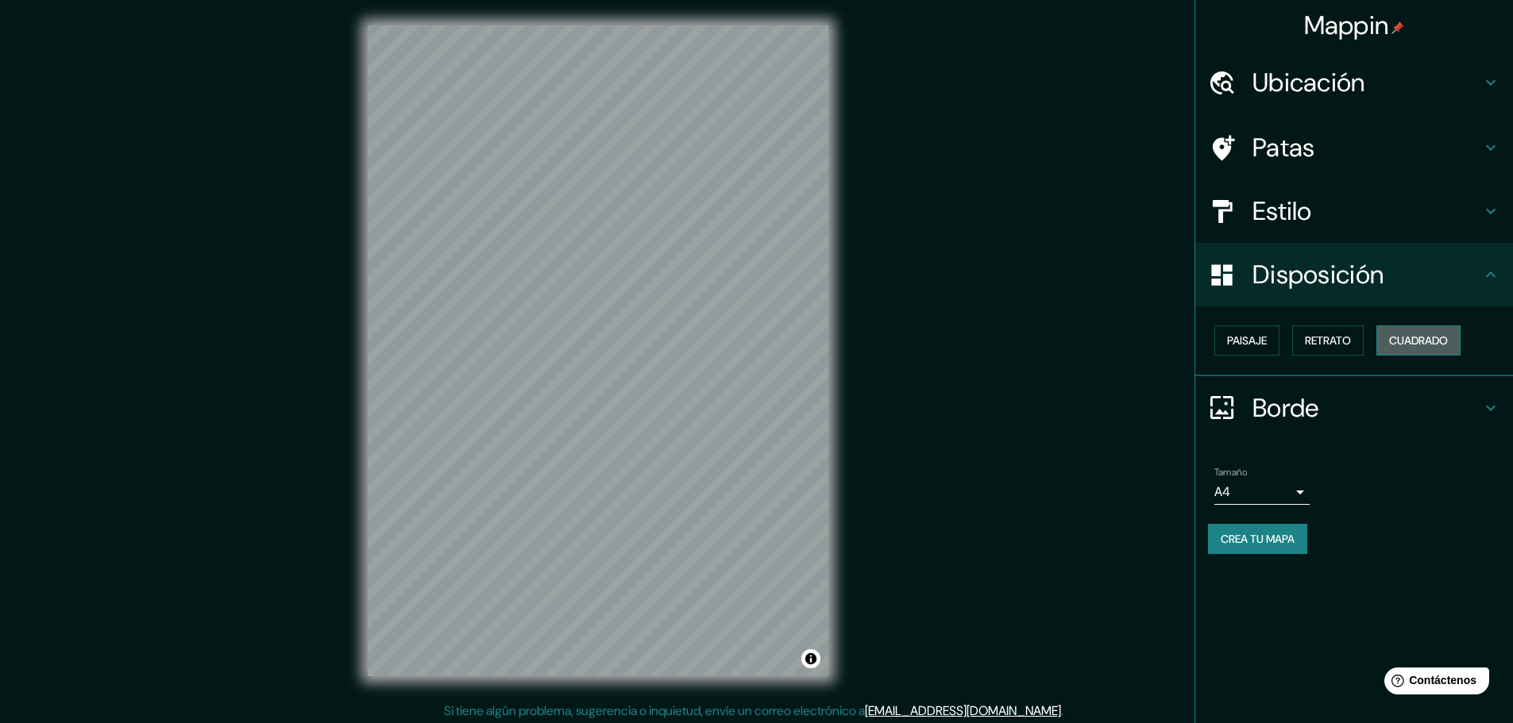
click at [1404, 341] on font "Cuadrado" at bounding box center [1418, 340] width 59 height 14
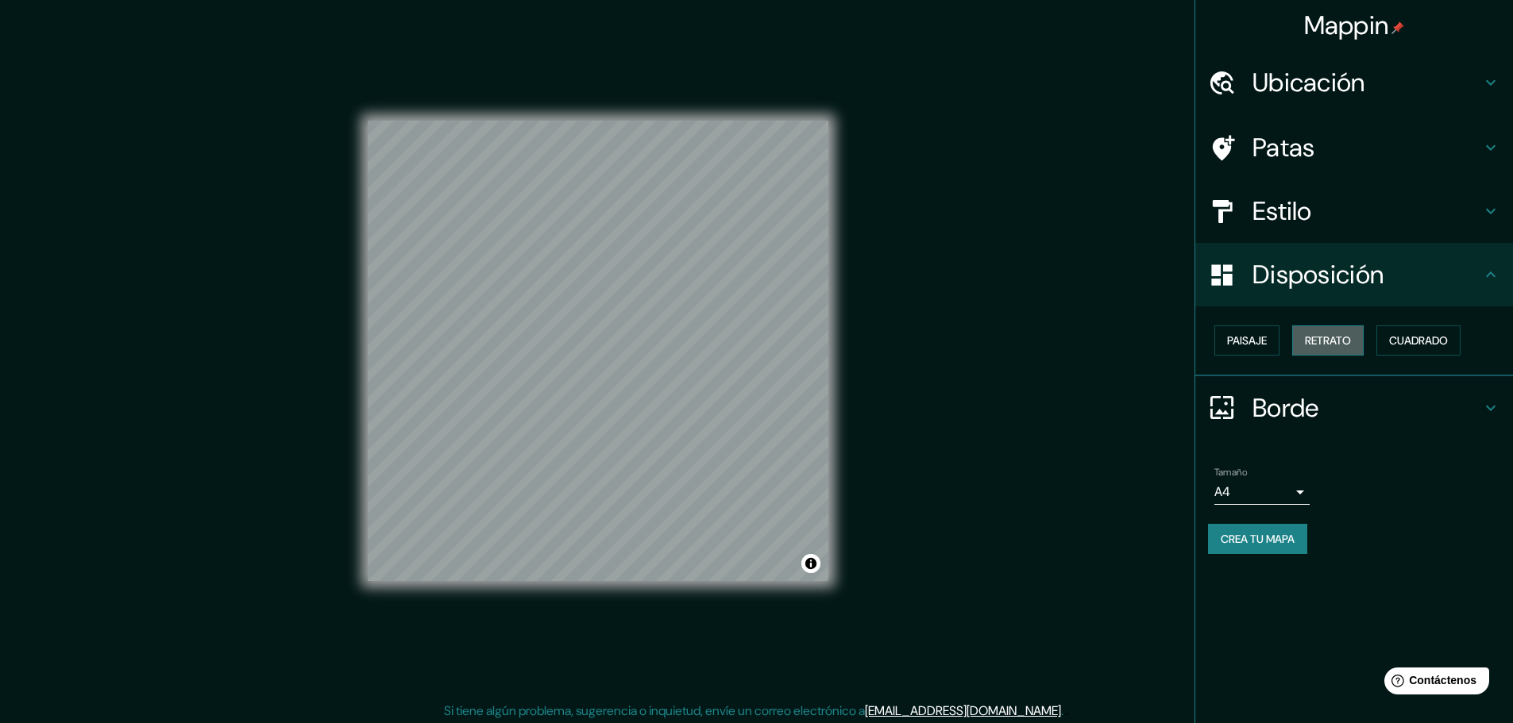
click at [1341, 334] on font "Retrato" at bounding box center [1328, 340] width 46 height 14
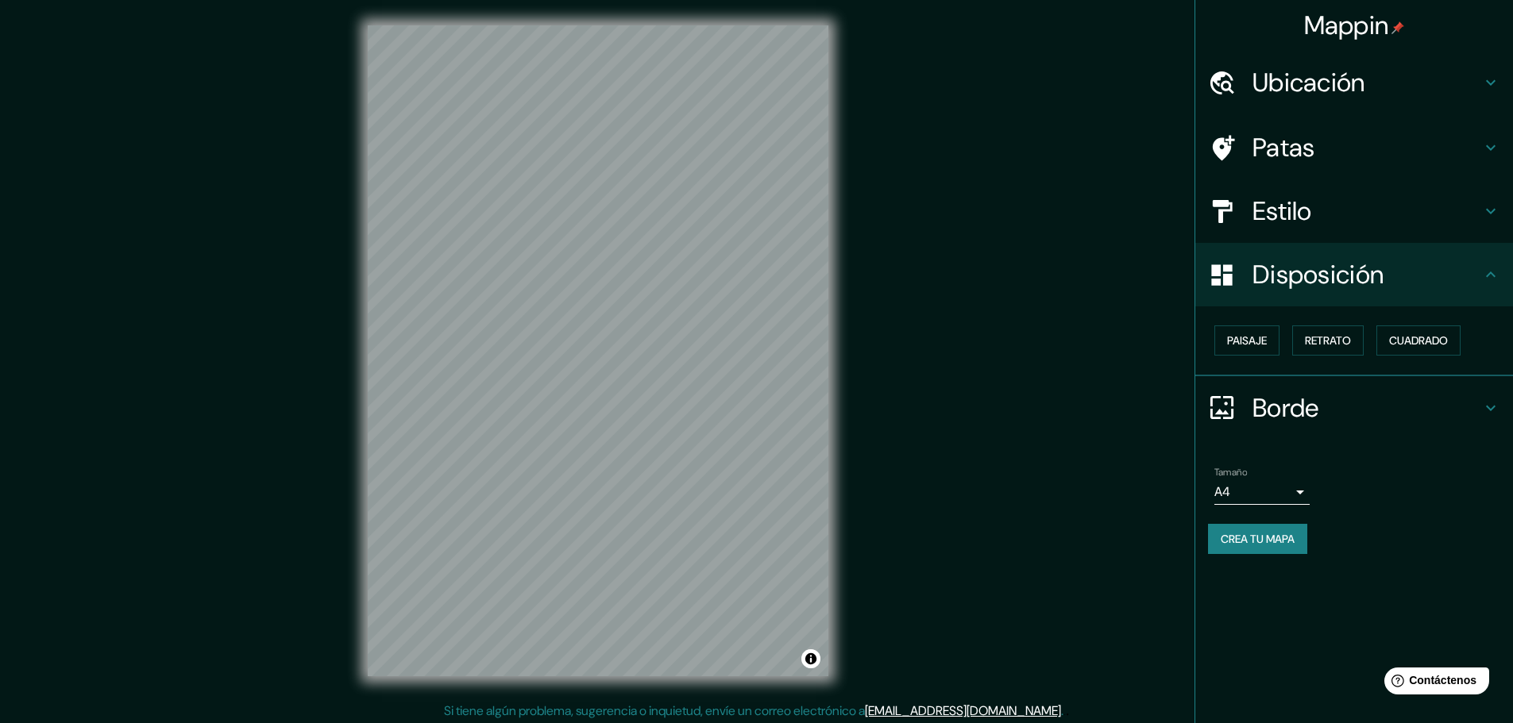
click at [1273, 220] on font "Estilo" at bounding box center [1282, 211] width 60 height 33
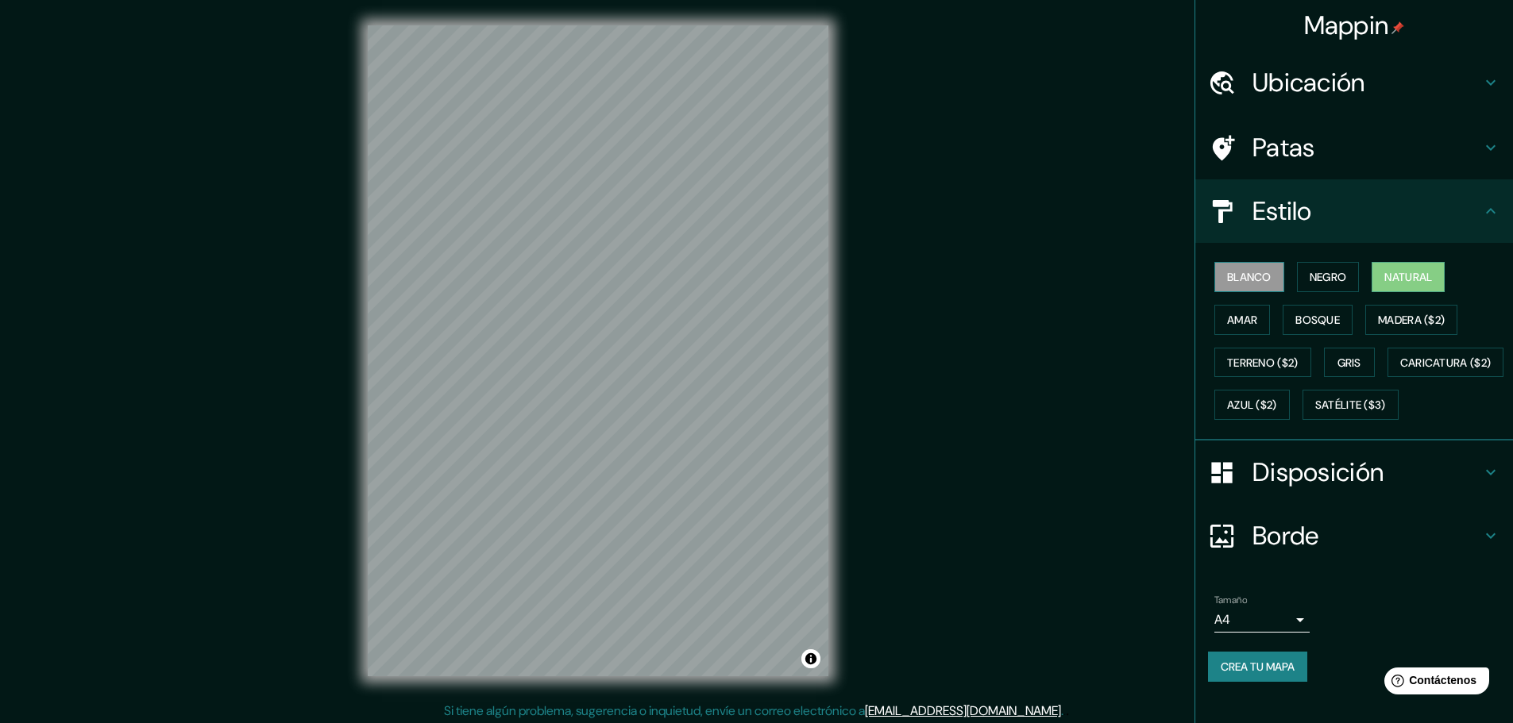
click at [1255, 270] on font "Blanco" at bounding box center [1249, 277] width 44 height 14
click at [1407, 278] on font "Natural" at bounding box center [1408, 277] width 48 height 14
click at [1214, 277] on button "Blanco" at bounding box center [1249, 277] width 70 height 30
click at [1227, 326] on font "Amar" at bounding box center [1242, 320] width 30 height 14
click at [1277, 411] on font "Azul ($2)" at bounding box center [1252, 406] width 50 height 14
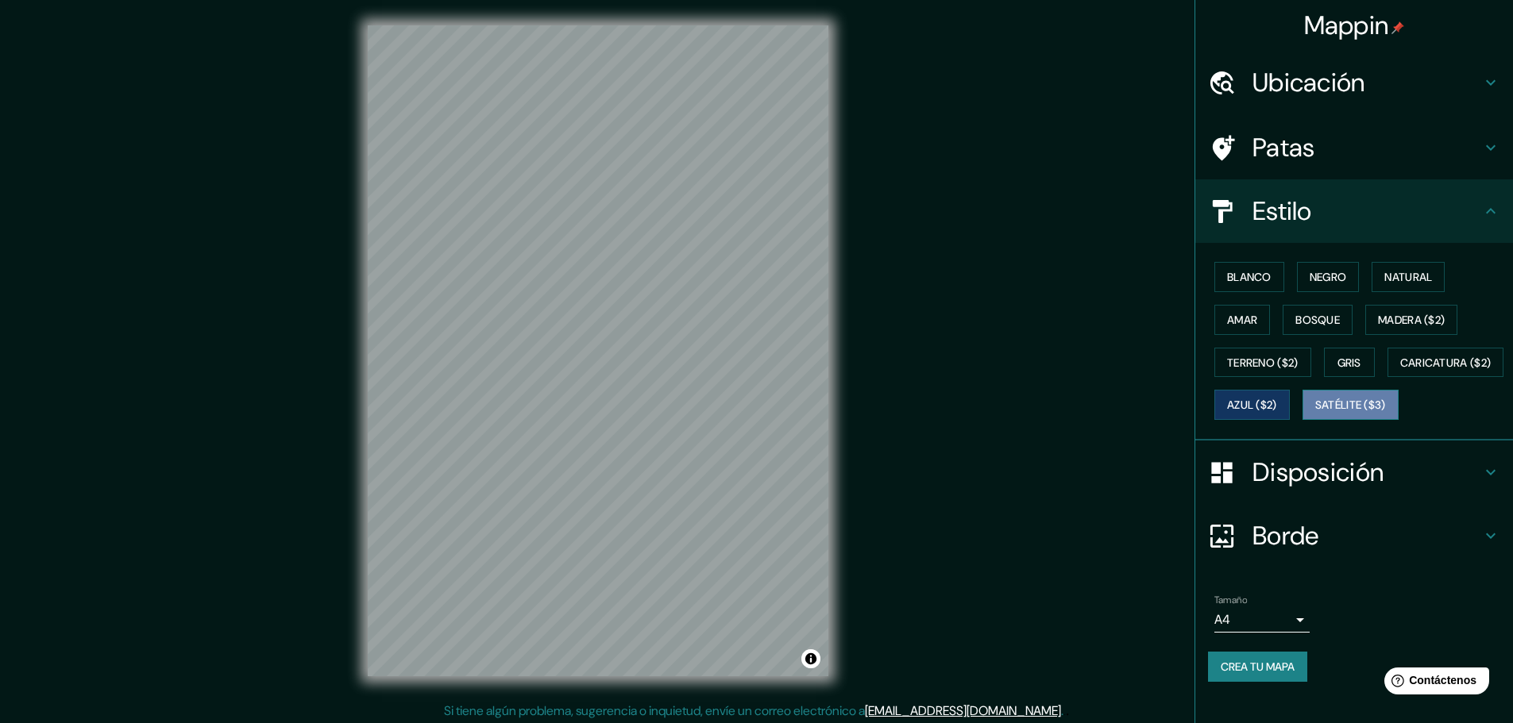
click at [1315, 413] on font "Satélite ($3)" at bounding box center [1350, 406] width 71 height 14
click at [1338, 270] on font "Negro" at bounding box center [1327, 277] width 37 height 14
click at [1248, 307] on button "Amar" at bounding box center [1242, 320] width 56 height 30
click at [1320, 270] on font "Negro" at bounding box center [1327, 277] width 37 height 14
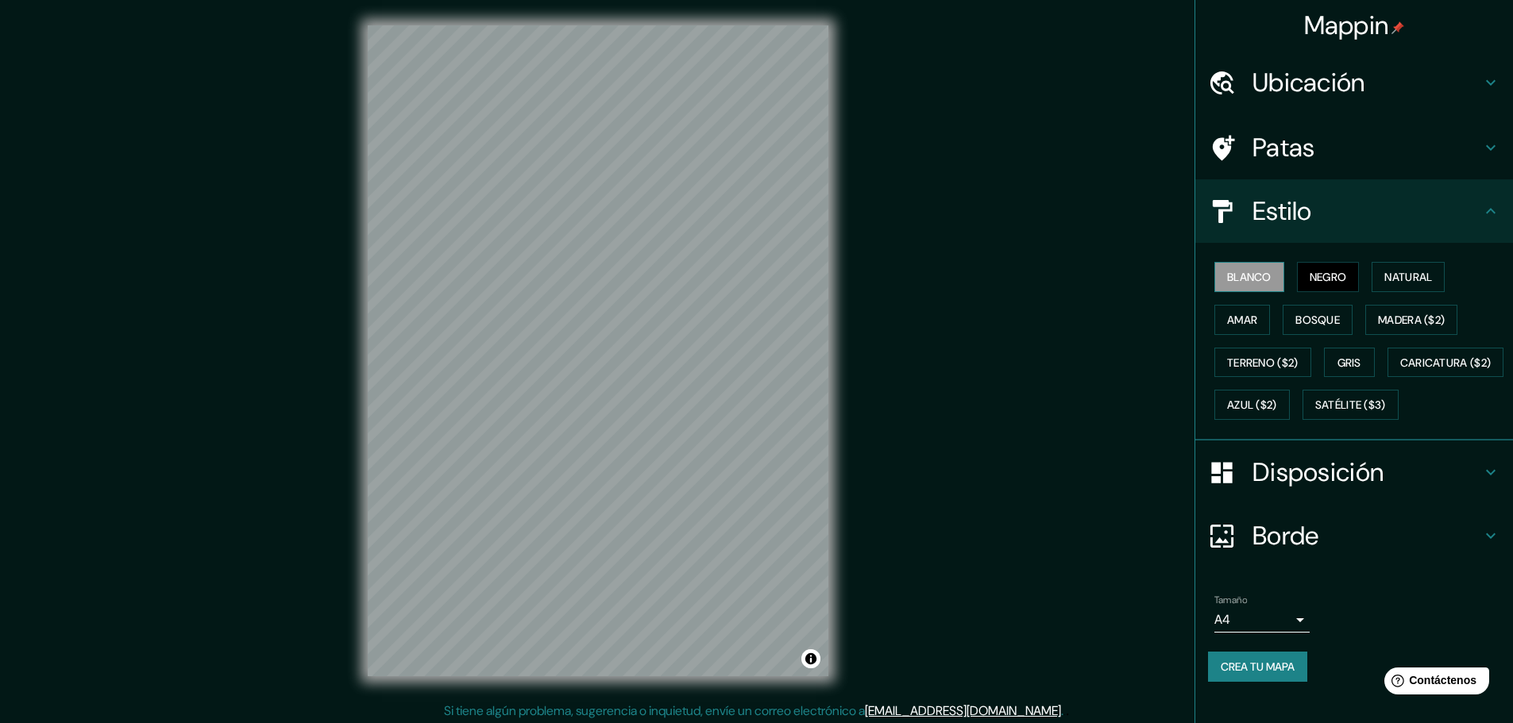
click at [1263, 262] on button "Blanco" at bounding box center [1249, 277] width 70 height 30
click at [1409, 270] on font "Natural" at bounding box center [1408, 277] width 48 height 14
click at [1378, 313] on font "Madera ($2)" at bounding box center [1411, 320] width 67 height 14
click at [1312, 313] on font "Bosque" at bounding box center [1317, 320] width 44 height 14
click at [1244, 356] on font "Terreno ($2)" at bounding box center [1262, 363] width 71 height 14
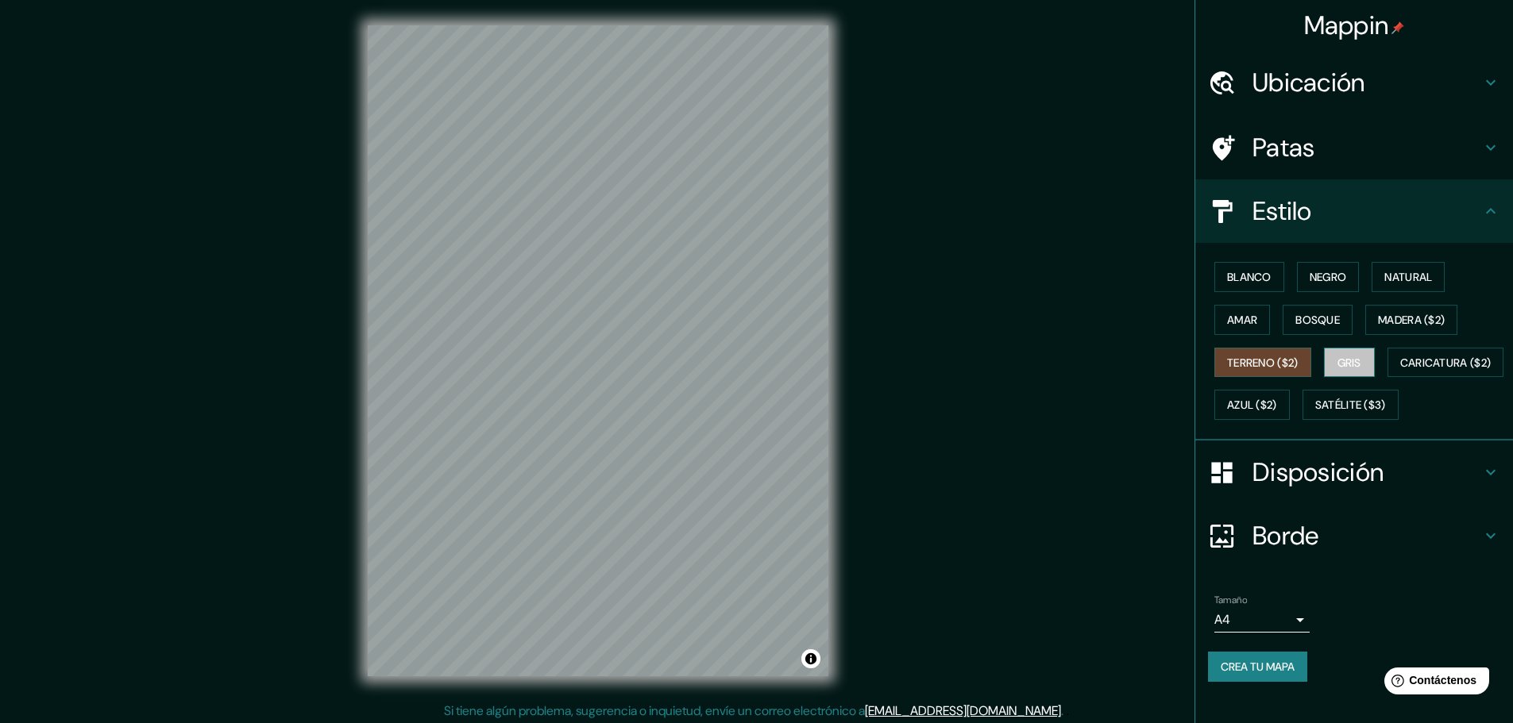
click at [1328, 348] on button "Gris" at bounding box center [1349, 363] width 51 height 30
click at [1400, 370] on font "Caricatura ($2)" at bounding box center [1445, 363] width 91 height 14
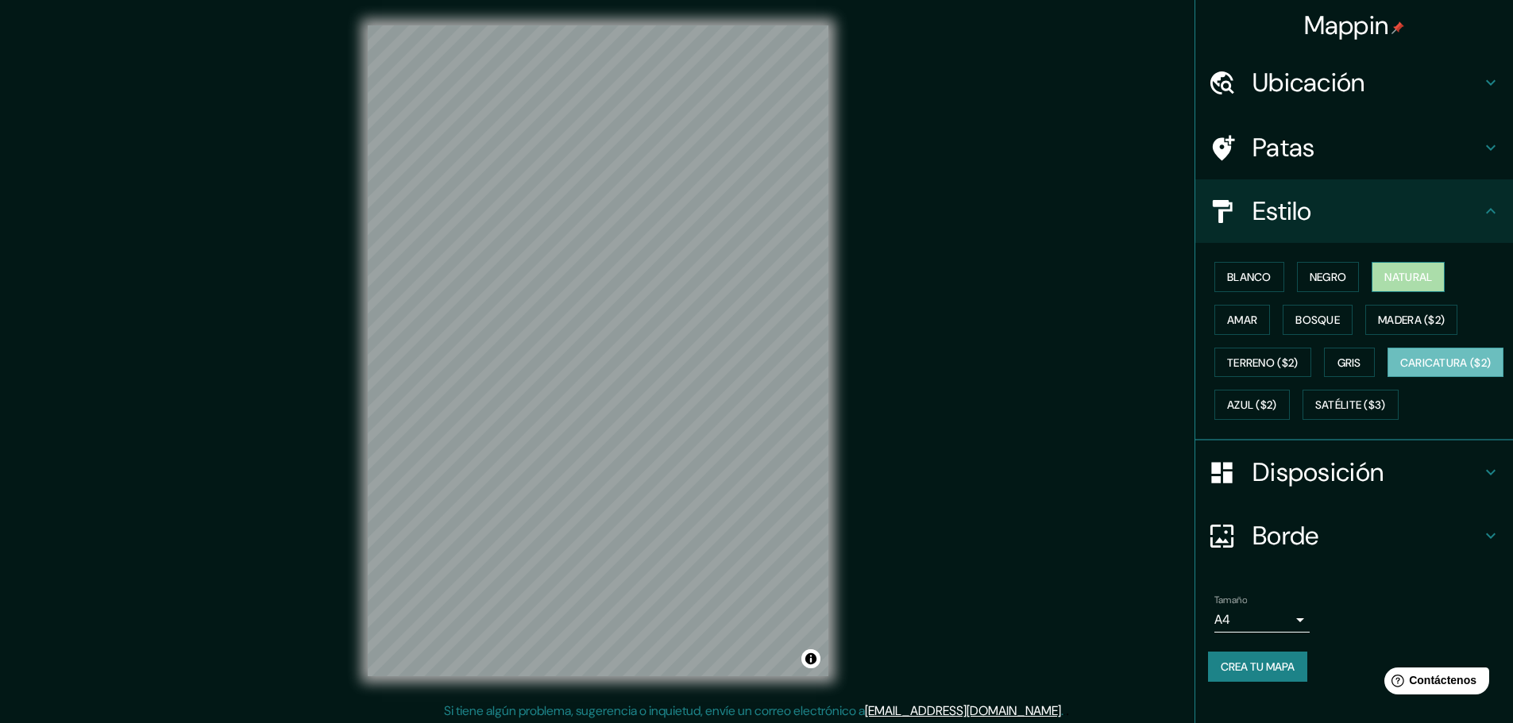
click at [1388, 270] on font "Natural" at bounding box center [1408, 277] width 48 height 14
click at [1227, 313] on font "Amar" at bounding box center [1242, 320] width 30 height 14
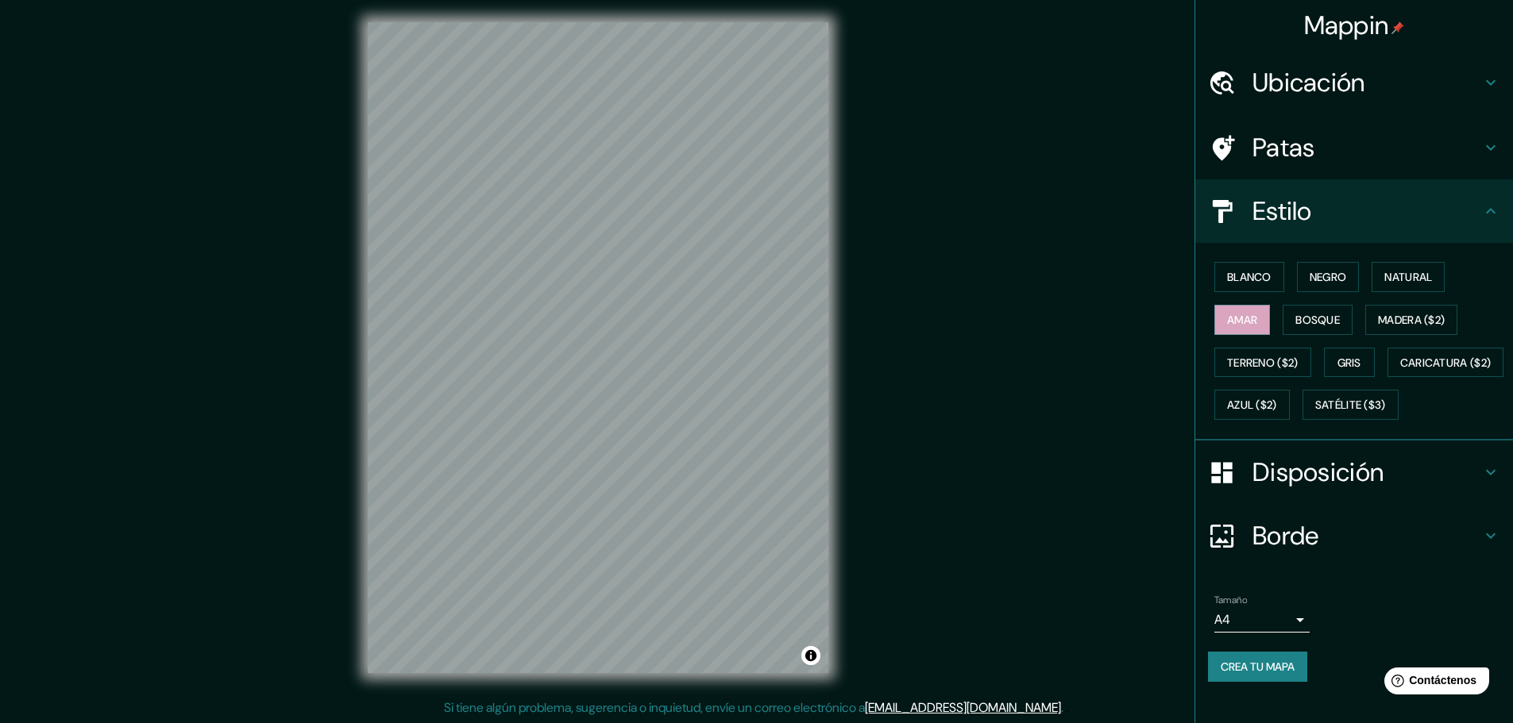
scroll to position [4, 0]
click at [1244, 674] on font "Crea tu mapa" at bounding box center [1257, 667] width 74 height 14
click at [1254, 674] on font "Crea tu mapa" at bounding box center [1257, 667] width 74 height 14
click at [1315, 413] on font "Satélite ($3)" at bounding box center [1350, 406] width 71 height 14
click at [1006, 137] on div "Mappin Ubicación Patas Estilo Blanco Negro Natural [PERSON_NAME] ($2) Terreno (…" at bounding box center [756, 359] width 1513 height 727
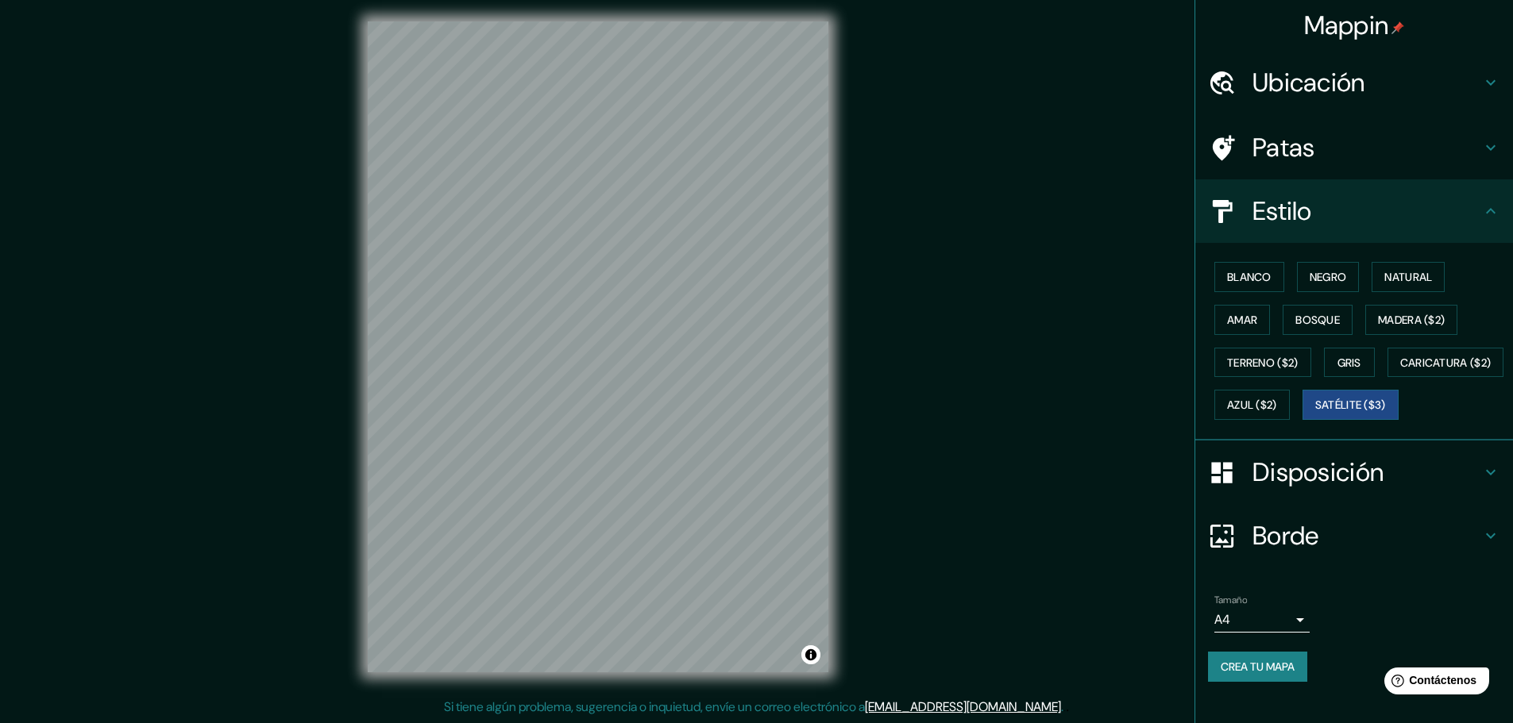
click at [1461, 335] on div "Blanco Negro Natural Amar Bosque Madera ($2) Terreno ($2) Gris Caricatura ($2) …" at bounding box center [1360, 341] width 305 height 171
click at [1242, 313] on font "Amar" at bounding box center [1242, 320] width 30 height 14
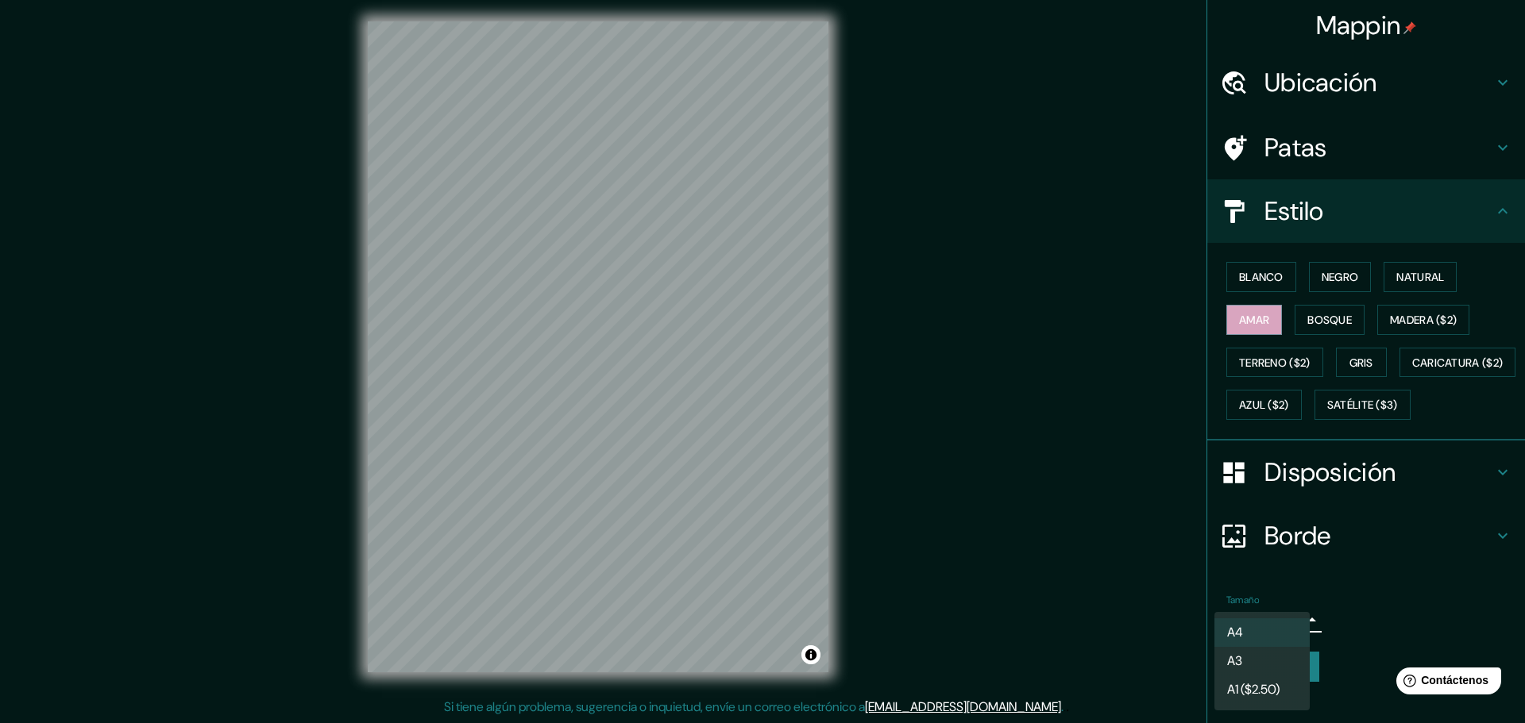
click at [1291, 646] on body "Mappin Ubicación Patas Estilo Blanco Negro Natural [PERSON_NAME] ($2) Terreno (…" at bounding box center [762, 357] width 1525 height 723
click at [1286, 661] on li "A3" at bounding box center [1261, 662] width 95 height 29
click at [1283, 641] on body "Mappin Ubicación Patas Estilo Blanco Negro Natural [PERSON_NAME] ($2) Terreno (…" at bounding box center [762, 357] width 1525 height 723
click at [1274, 627] on li "A4" at bounding box center [1261, 633] width 95 height 29
type input "single"
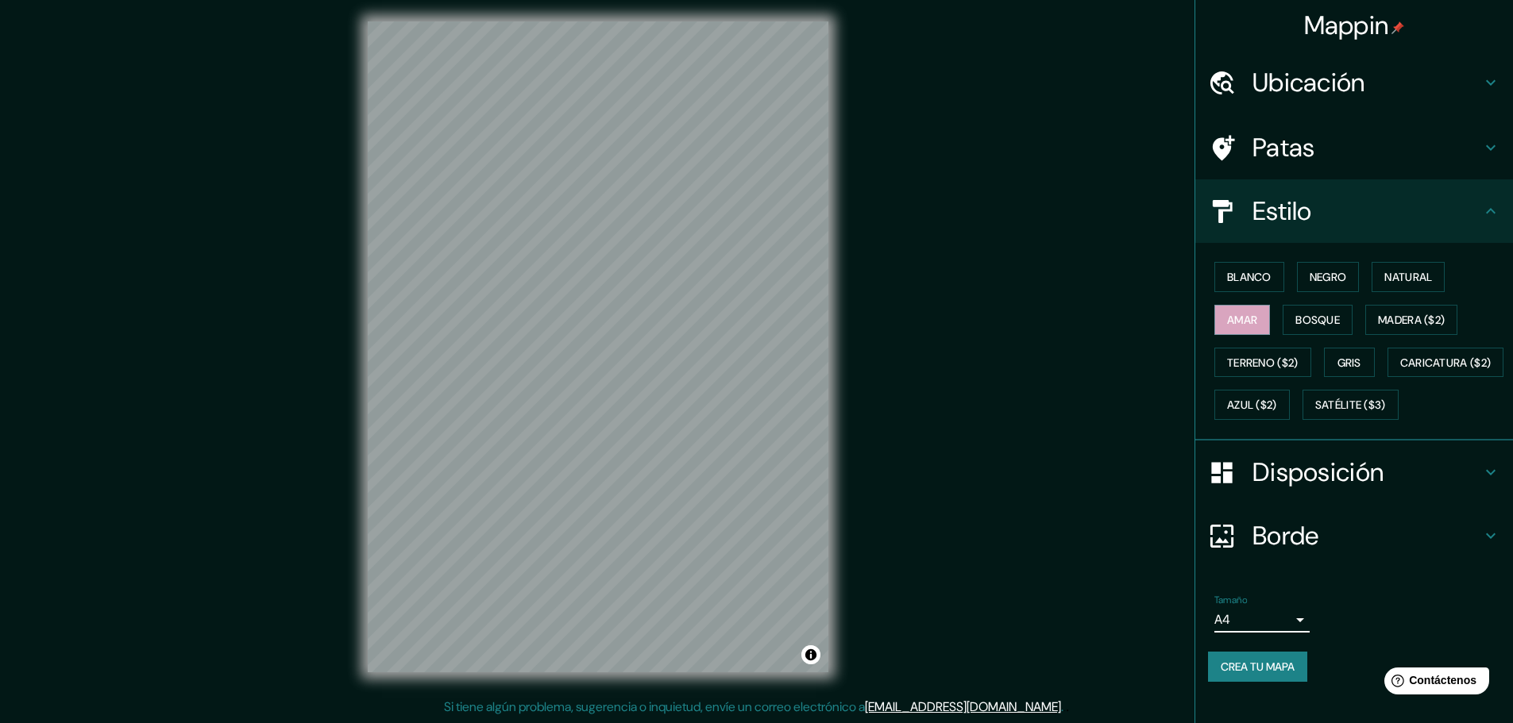
click at [1263, 674] on font "Crea tu mapa" at bounding box center [1257, 667] width 74 height 14
click at [1241, 674] on font "Crea tu mapa" at bounding box center [1257, 667] width 74 height 14
click at [1236, 270] on font "Blanco" at bounding box center [1249, 277] width 44 height 14
click at [1312, 270] on font "Negro" at bounding box center [1327, 277] width 37 height 14
click at [1416, 270] on font "Natural" at bounding box center [1408, 277] width 48 height 14
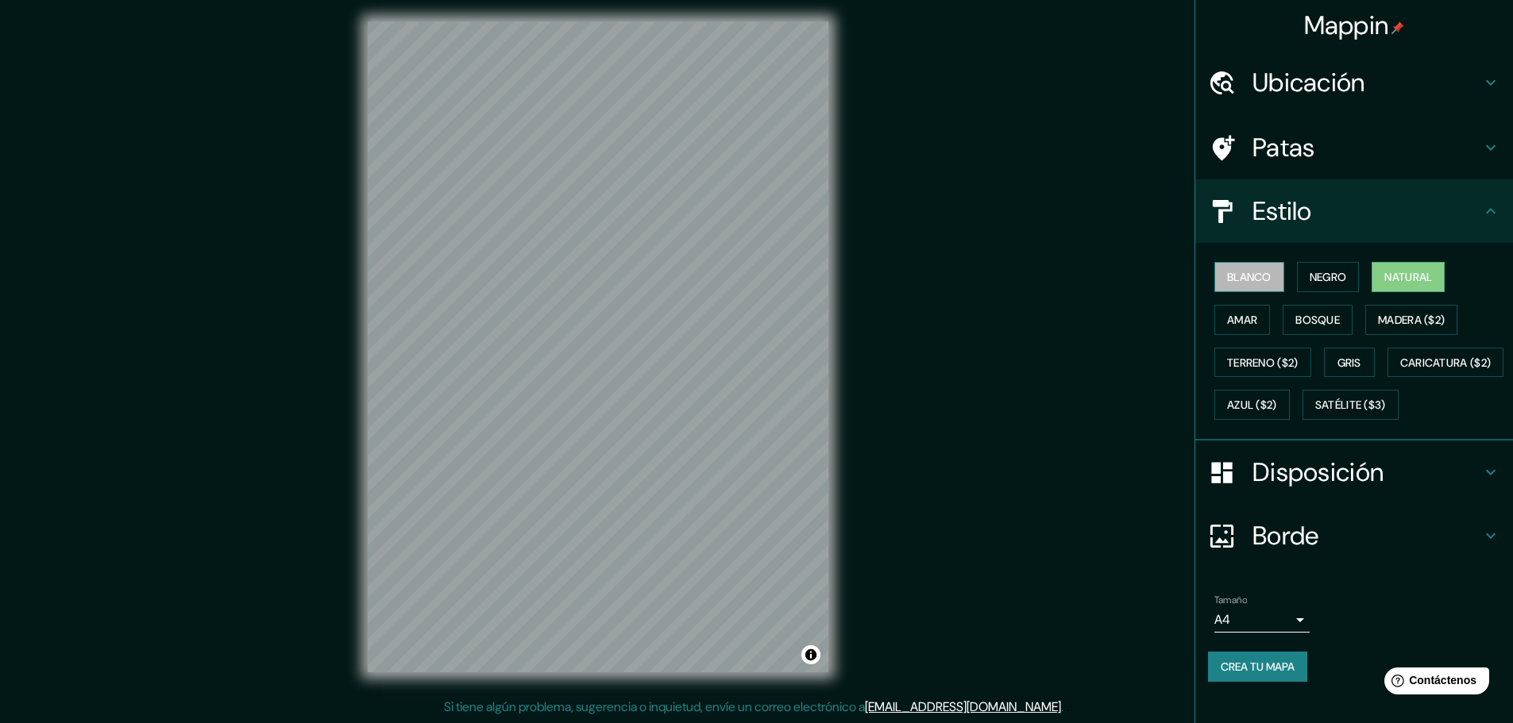
click at [1242, 270] on font "Blanco" at bounding box center [1249, 277] width 44 height 14
click at [1424, 270] on font "Natural" at bounding box center [1408, 277] width 48 height 14
click at [1247, 270] on font "Blanco" at bounding box center [1249, 277] width 44 height 14
click at [1413, 270] on font "Natural" at bounding box center [1408, 277] width 48 height 14
click at [1227, 270] on font "Blanco" at bounding box center [1249, 277] width 44 height 14
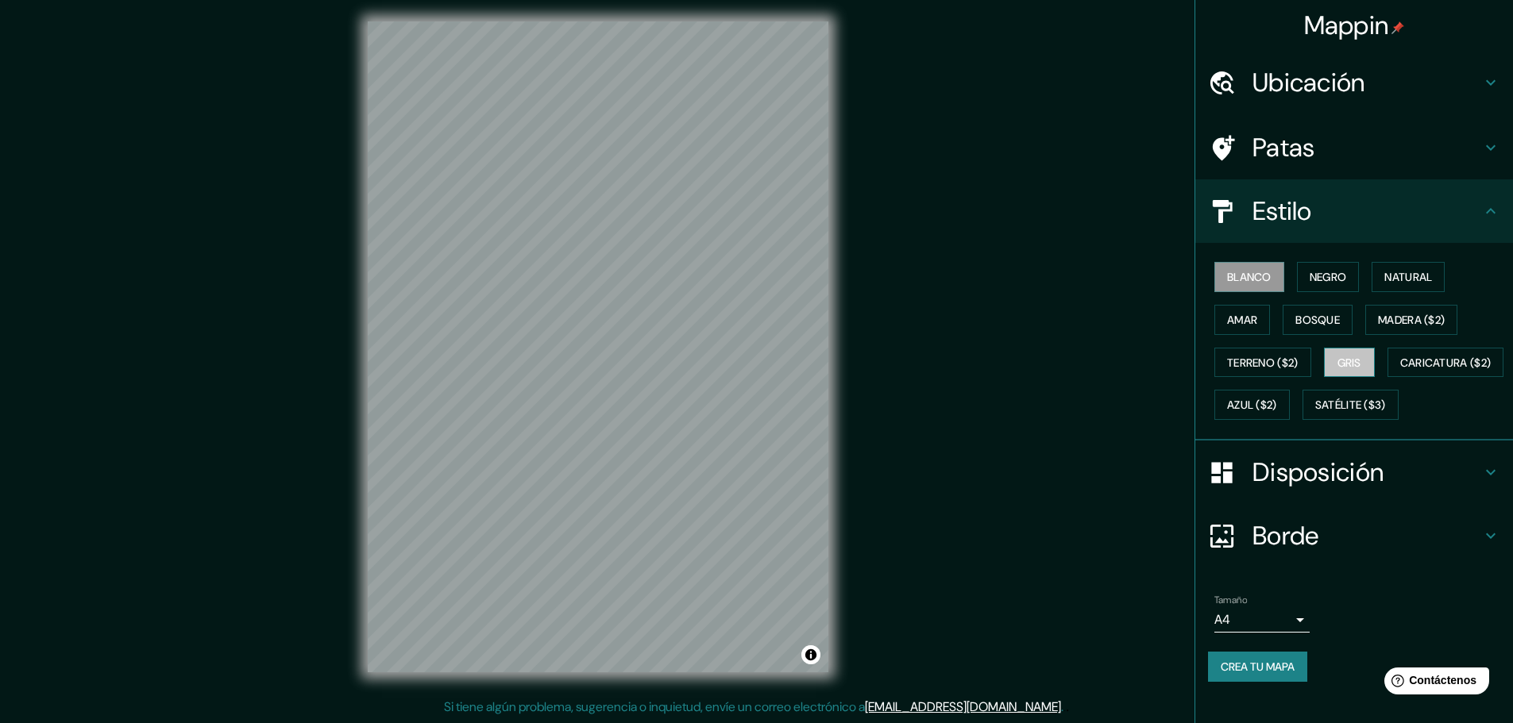
click at [1338, 356] on font "Gris" at bounding box center [1349, 363] width 24 height 14
click at [1277, 399] on font "Azul ($2)" at bounding box center [1252, 406] width 50 height 14
click at [1315, 413] on font "Satélite ($3)" at bounding box center [1350, 406] width 71 height 14
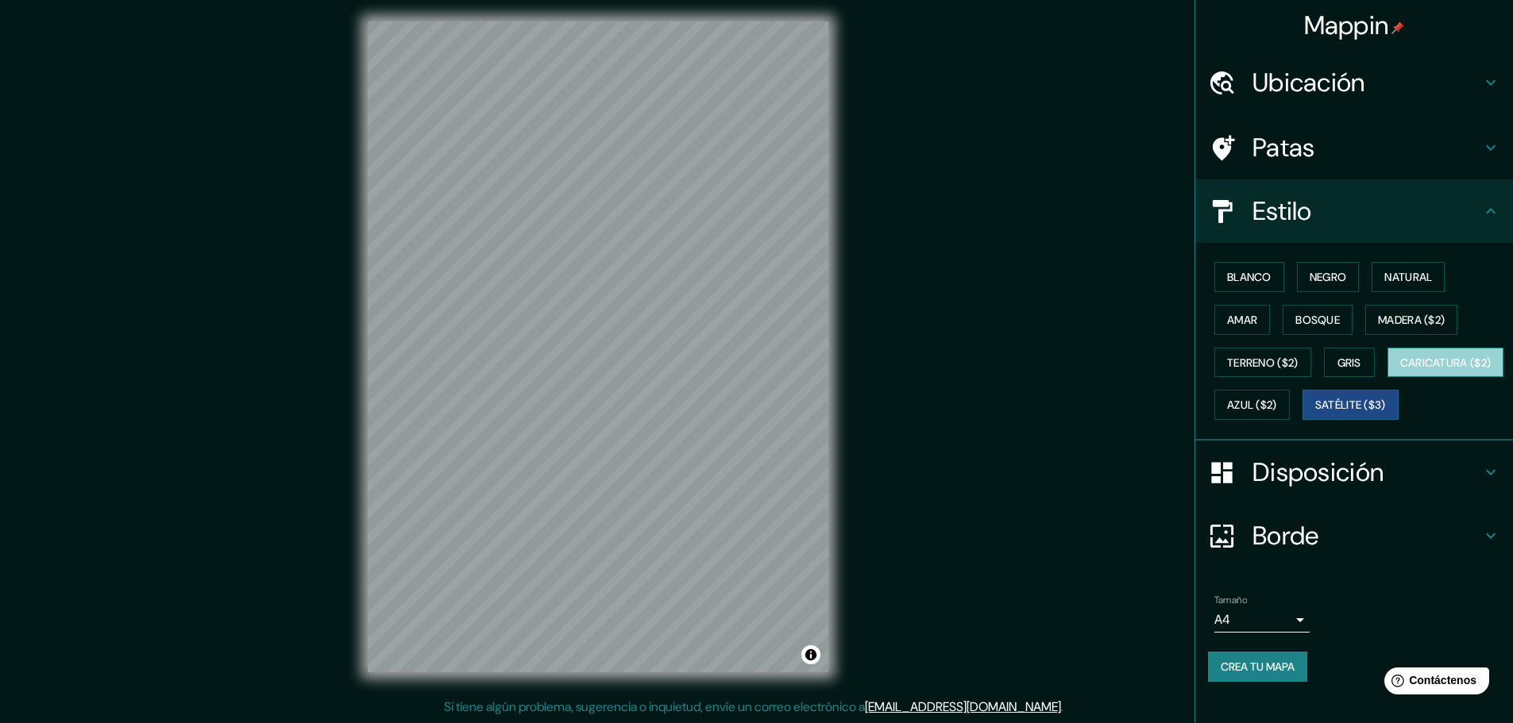
click at [1400, 370] on font "Caricatura ($2)" at bounding box center [1445, 363] width 91 height 14
click at [1261, 356] on font "Terreno ($2)" at bounding box center [1262, 363] width 71 height 14
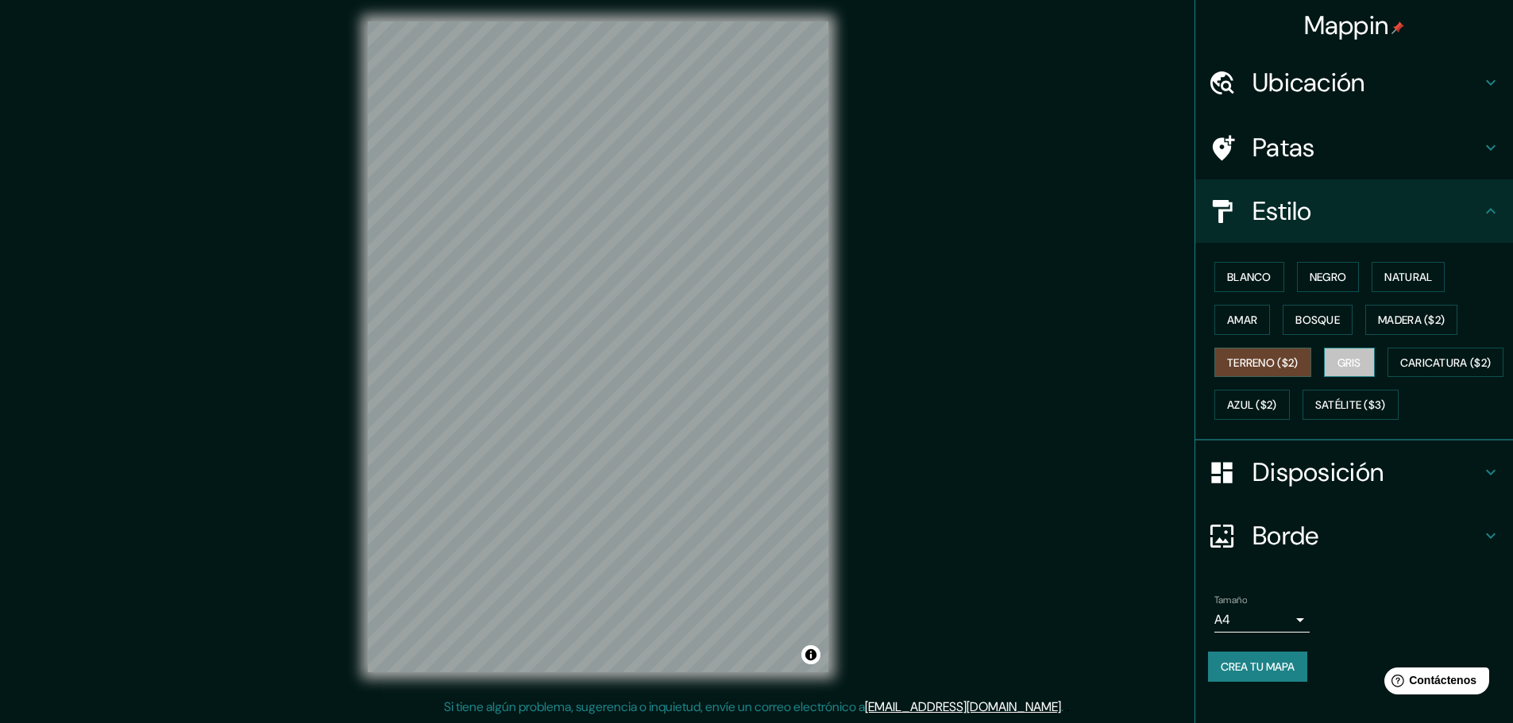
click at [1326, 348] on button "Gris" at bounding box center [1349, 363] width 51 height 30
click at [1323, 313] on font "Bosque" at bounding box center [1317, 320] width 44 height 14
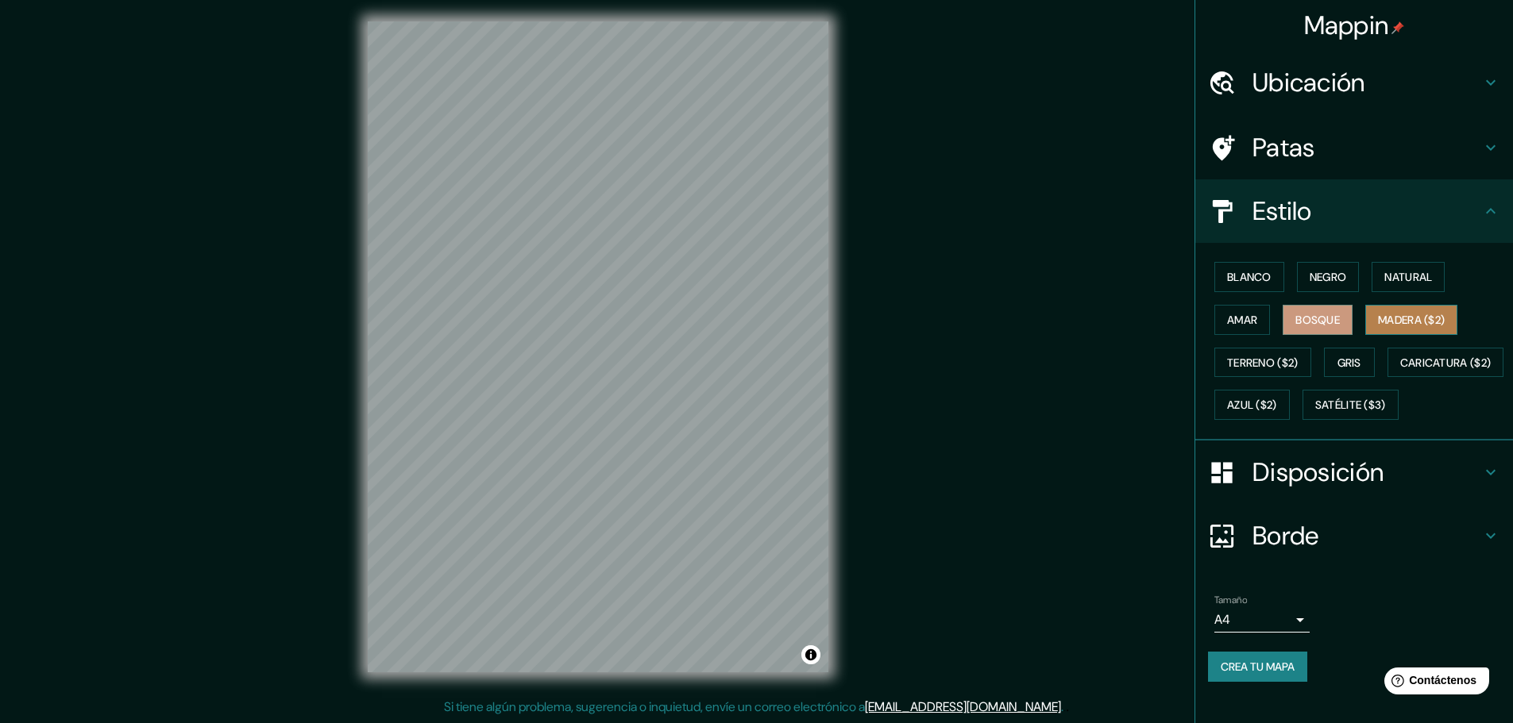
click at [1379, 313] on font "Madera ($2)" at bounding box center [1411, 320] width 67 height 14
click at [1239, 310] on font "Amar" at bounding box center [1242, 320] width 30 height 21
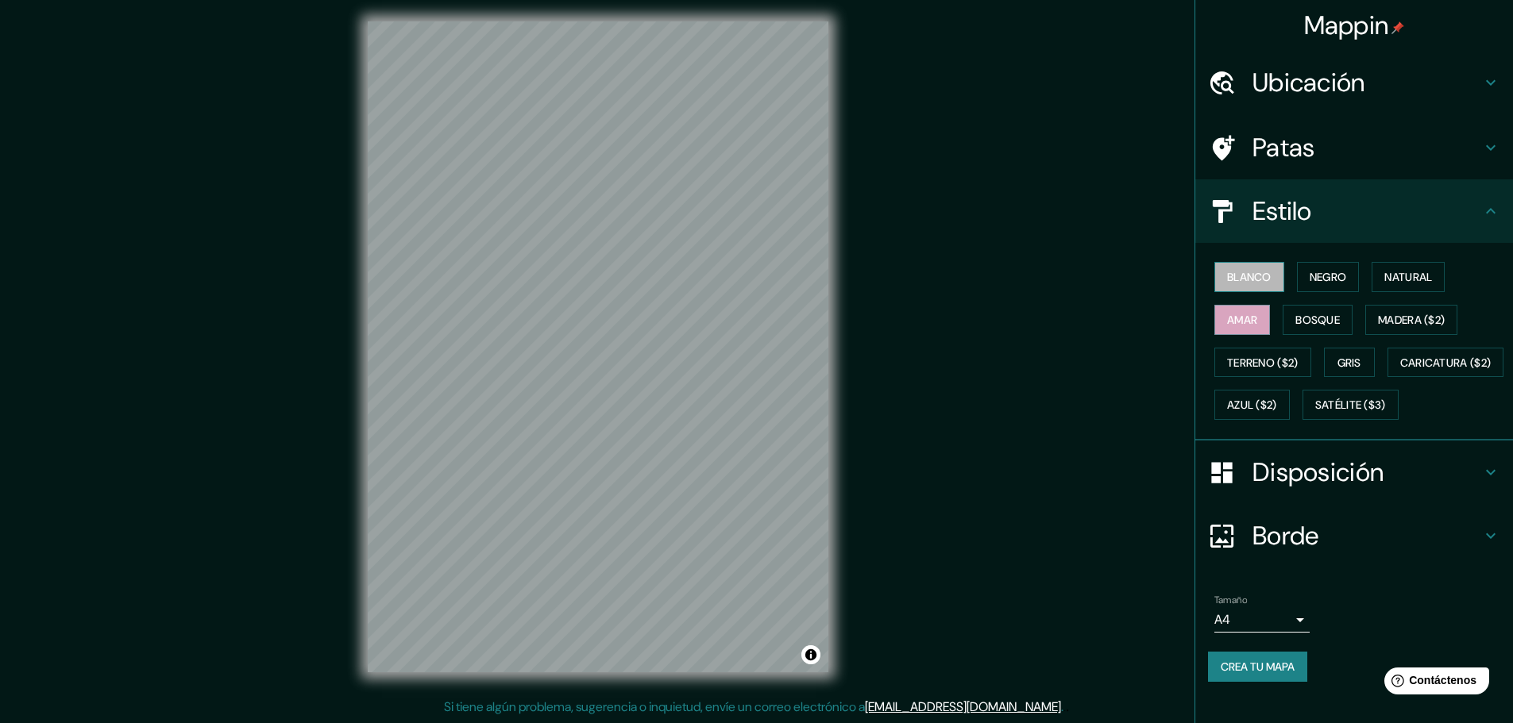
click at [1230, 271] on button "Blanco" at bounding box center [1249, 277] width 70 height 30
click at [1395, 270] on font "Natural" at bounding box center [1408, 277] width 48 height 14
click at [1236, 270] on font "Blanco" at bounding box center [1249, 277] width 44 height 14
